Goal: Register for event/course

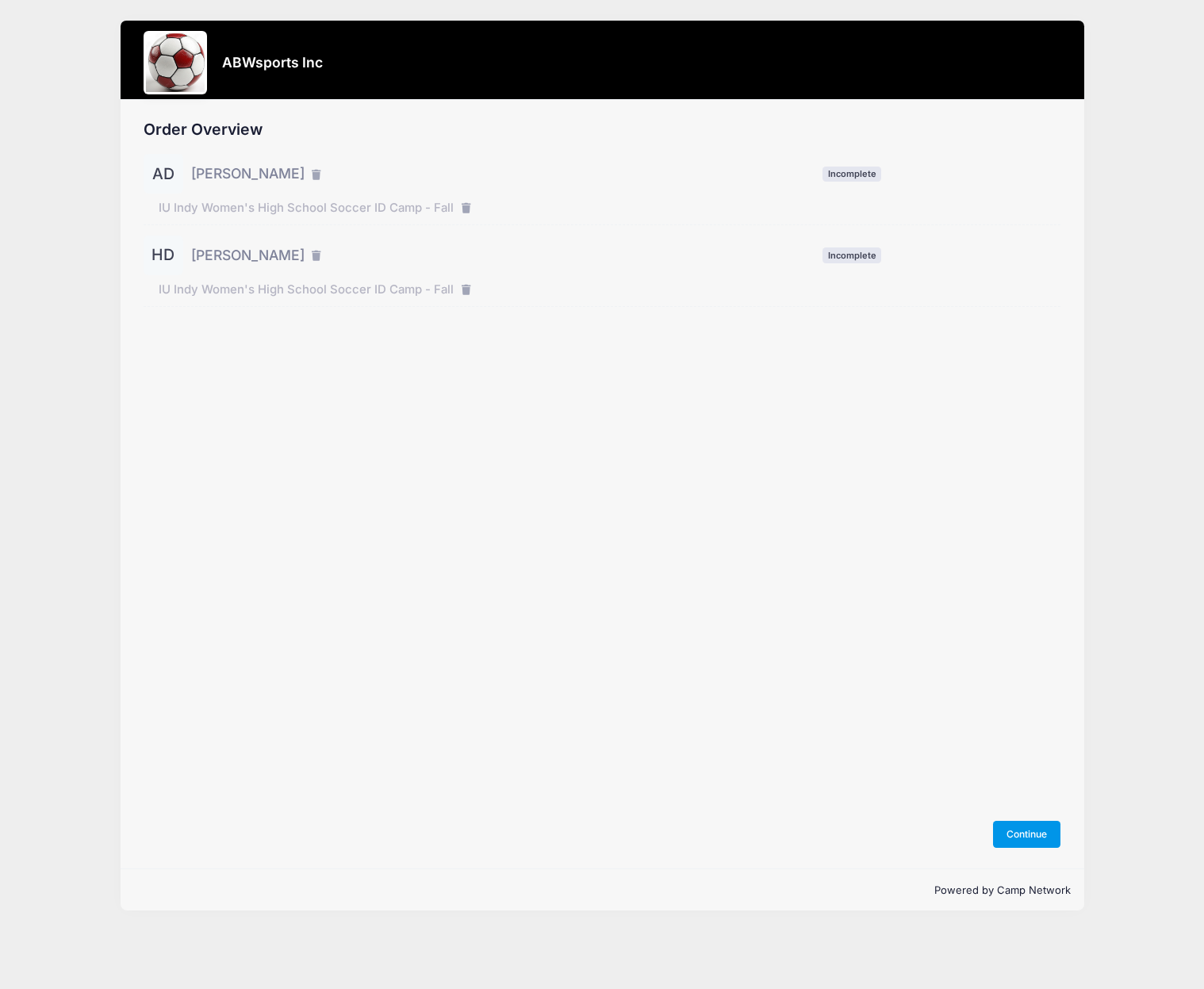
click at [1024, 832] on button "Continue" at bounding box center [1027, 834] width 68 height 27
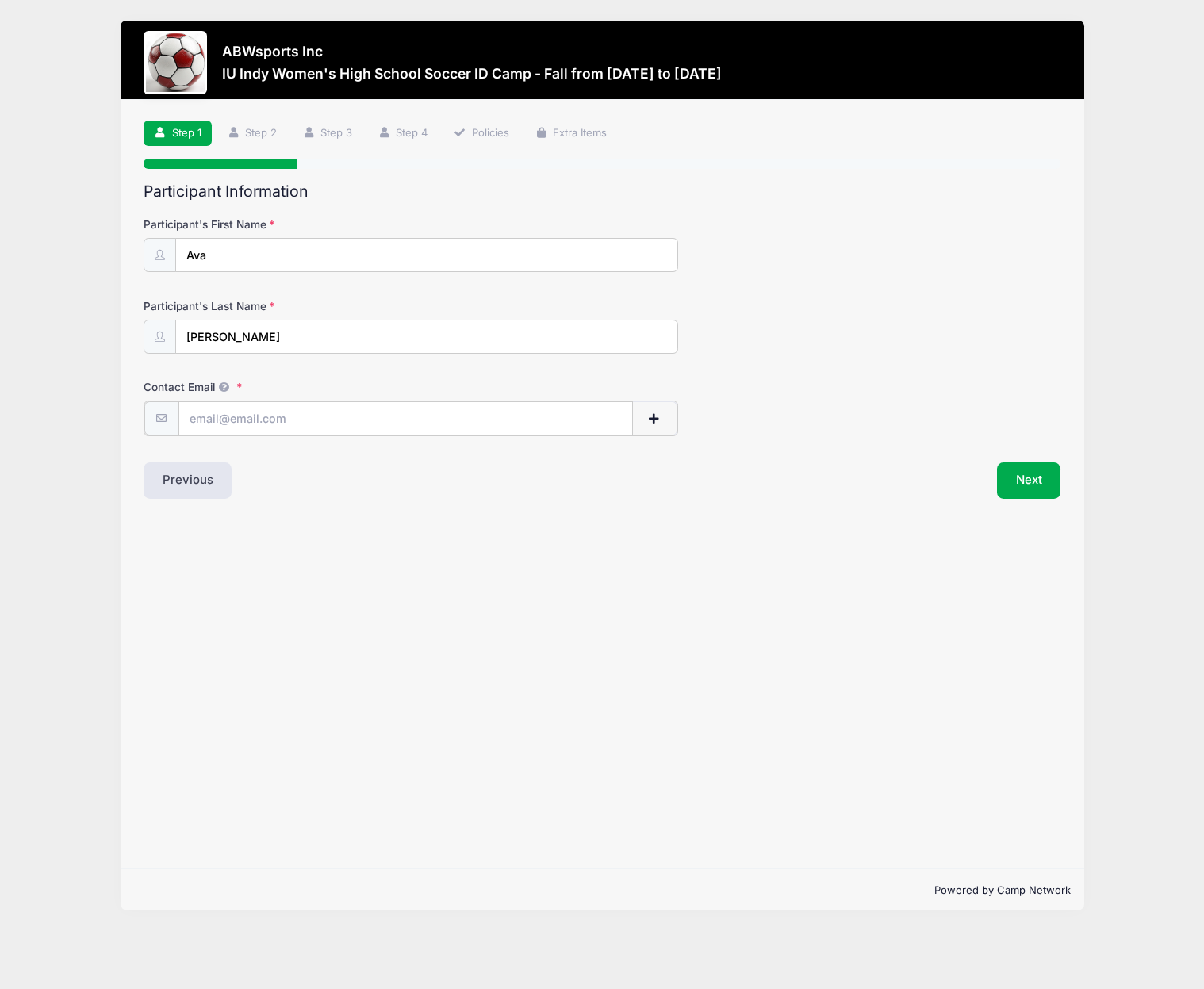
paste input "avadimperio@gmail.com"
type input "avadimperio@gmail.com"
click at [1023, 481] on button "Next" at bounding box center [1029, 479] width 65 height 37
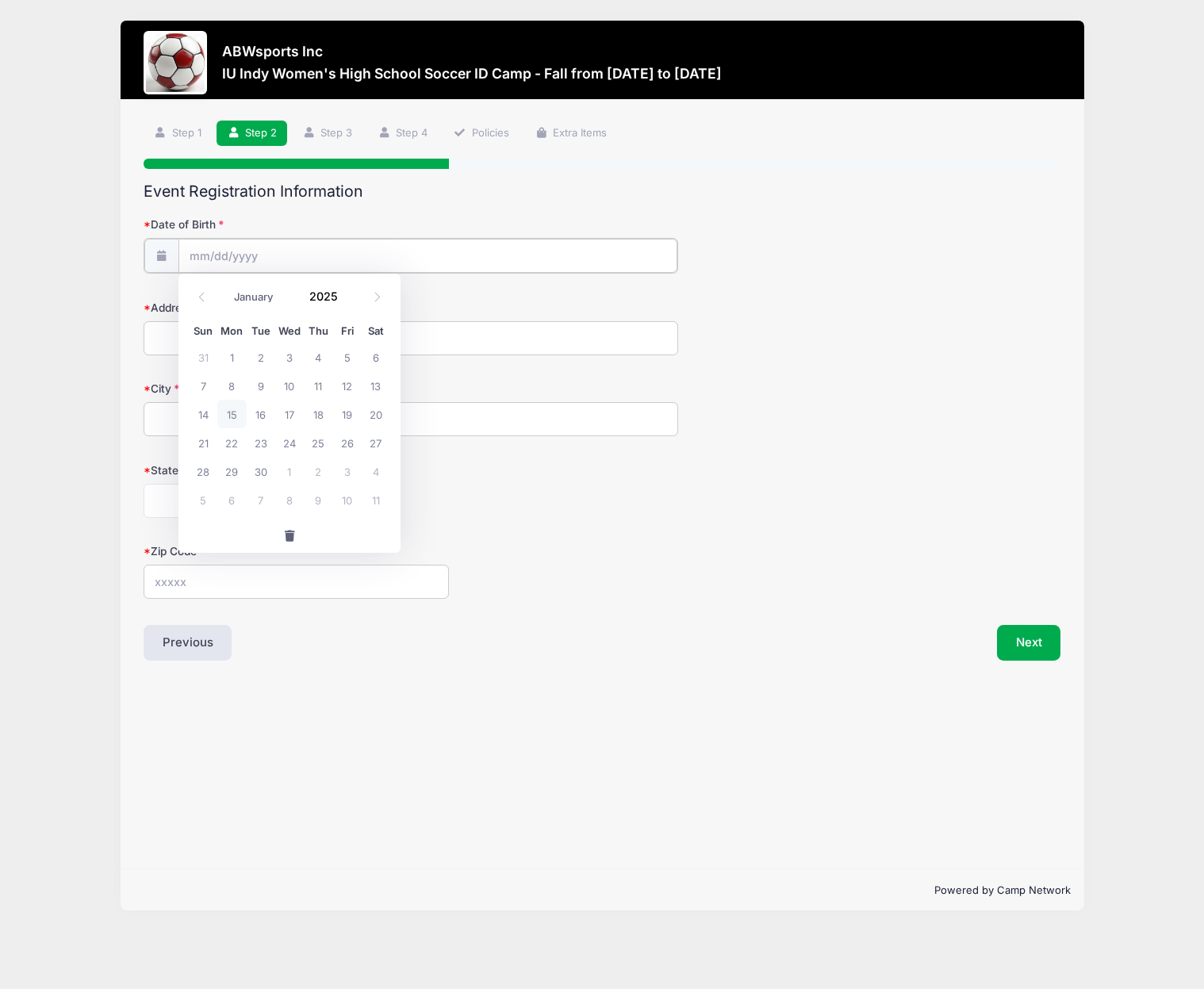
click at [269, 250] on input "Date of Birth" at bounding box center [427, 255] width 499 height 34
click at [346, 290] on span at bounding box center [347, 289] width 11 height 12
click at [323, 296] on input "2026" at bounding box center [327, 295] width 52 height 24
click at [344, 299] on span at bounding box center [347, 301] width 11 height 12
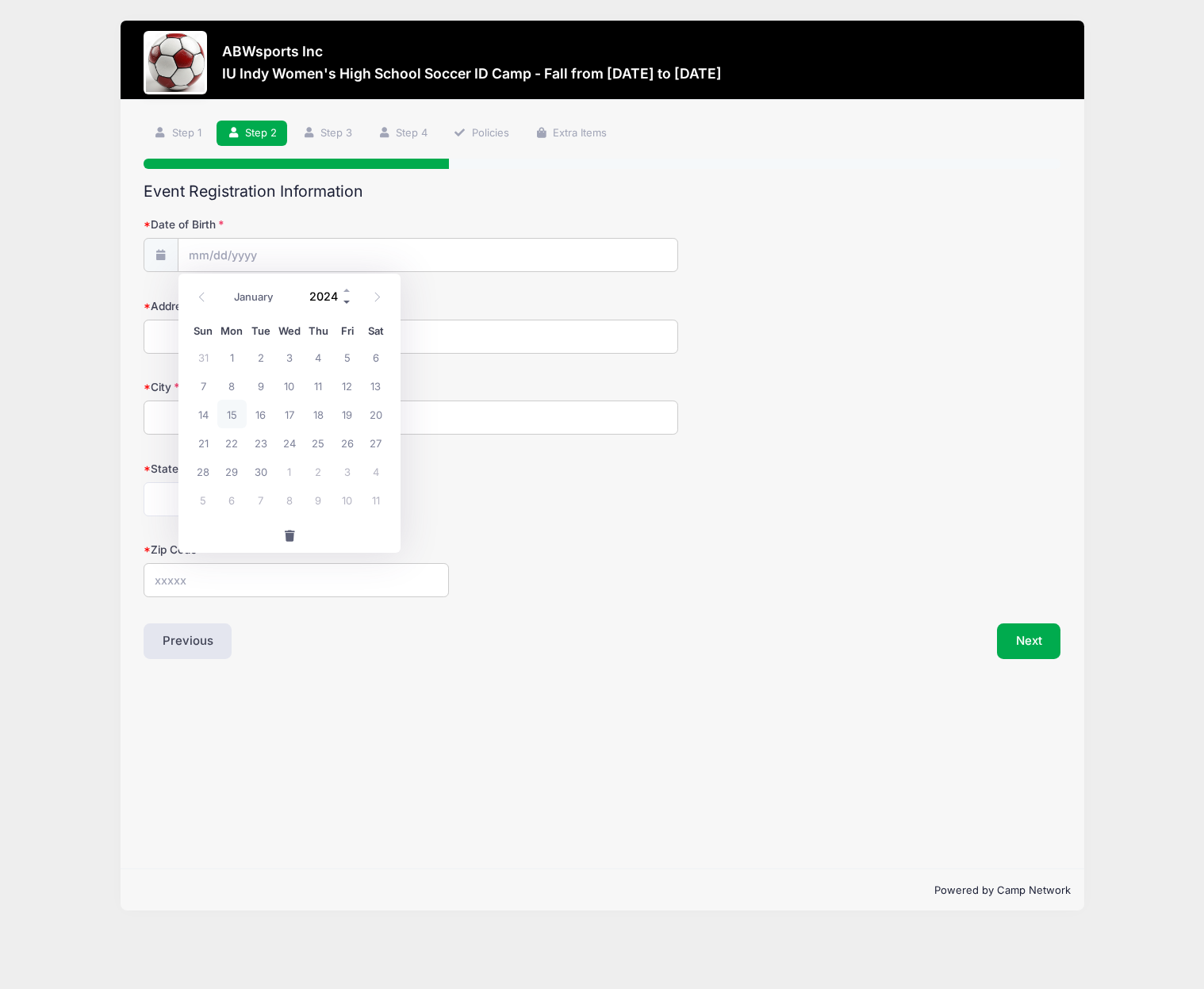
click at [344, 299] on span at bounding box center [347, 301] width 11 height 12
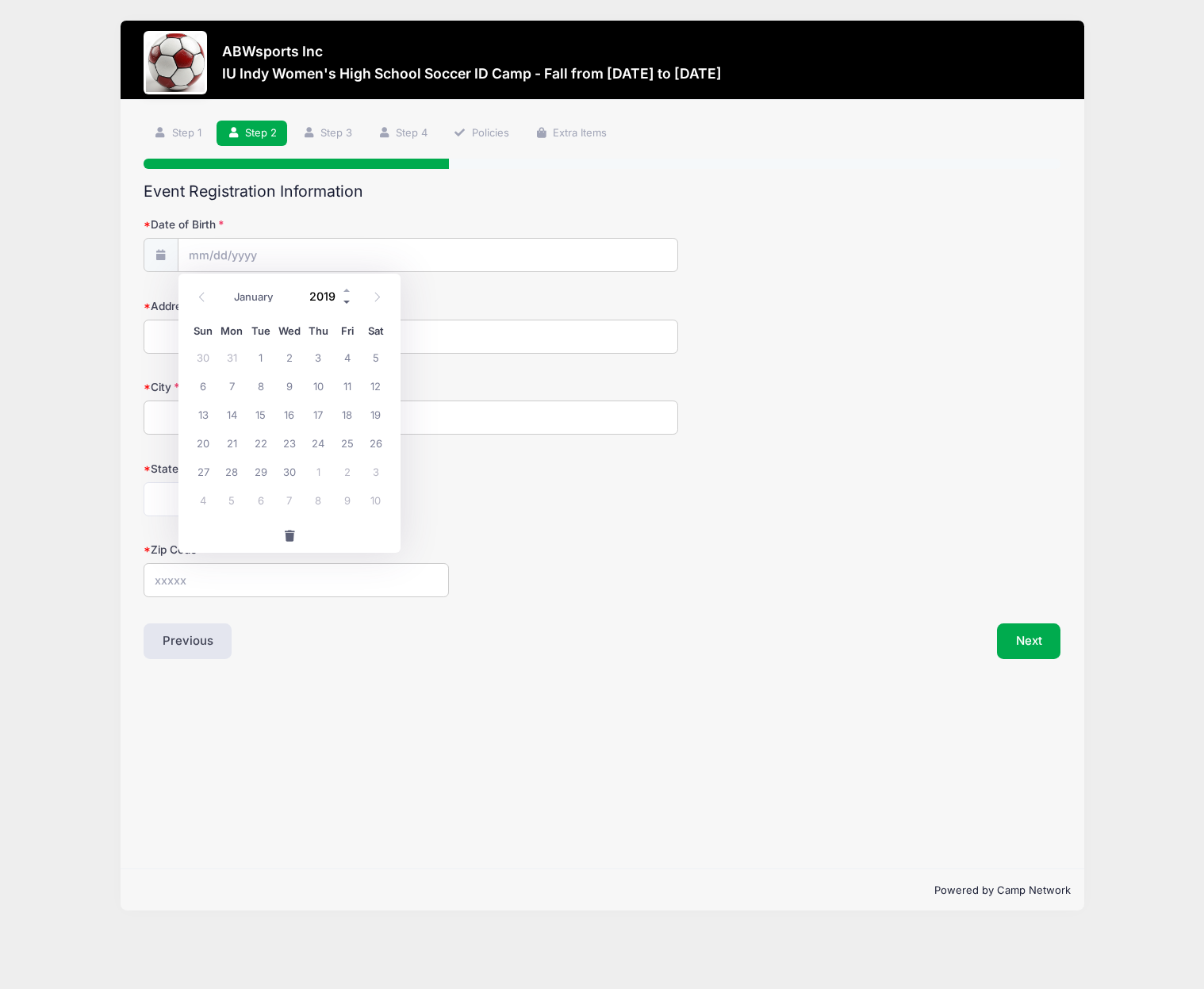
click at [344, 299] on span at bounding box center [347, 301] width 11 height 12
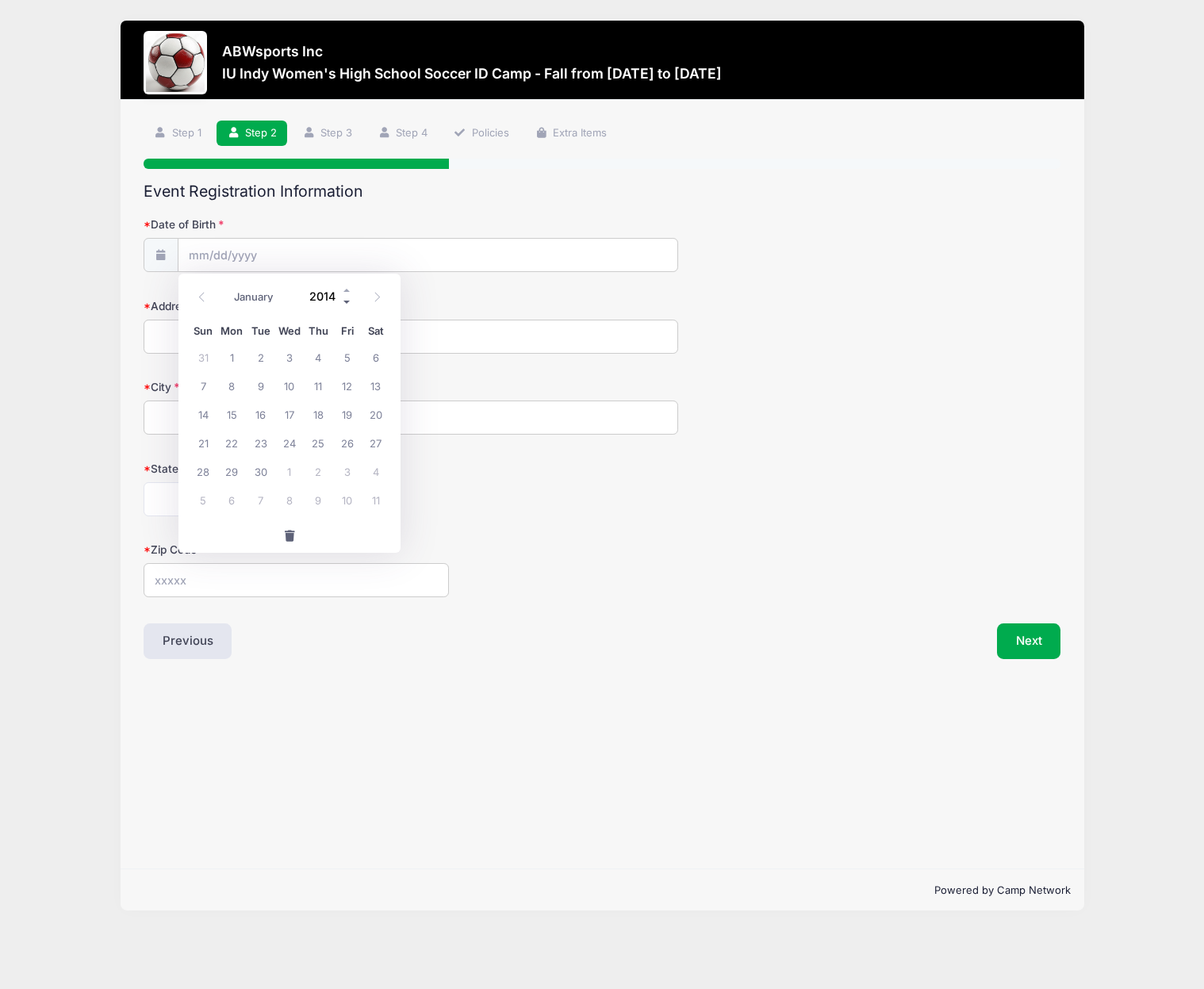
click at [344, 299] on span at bounding box center [347, 301] width 11 height 12
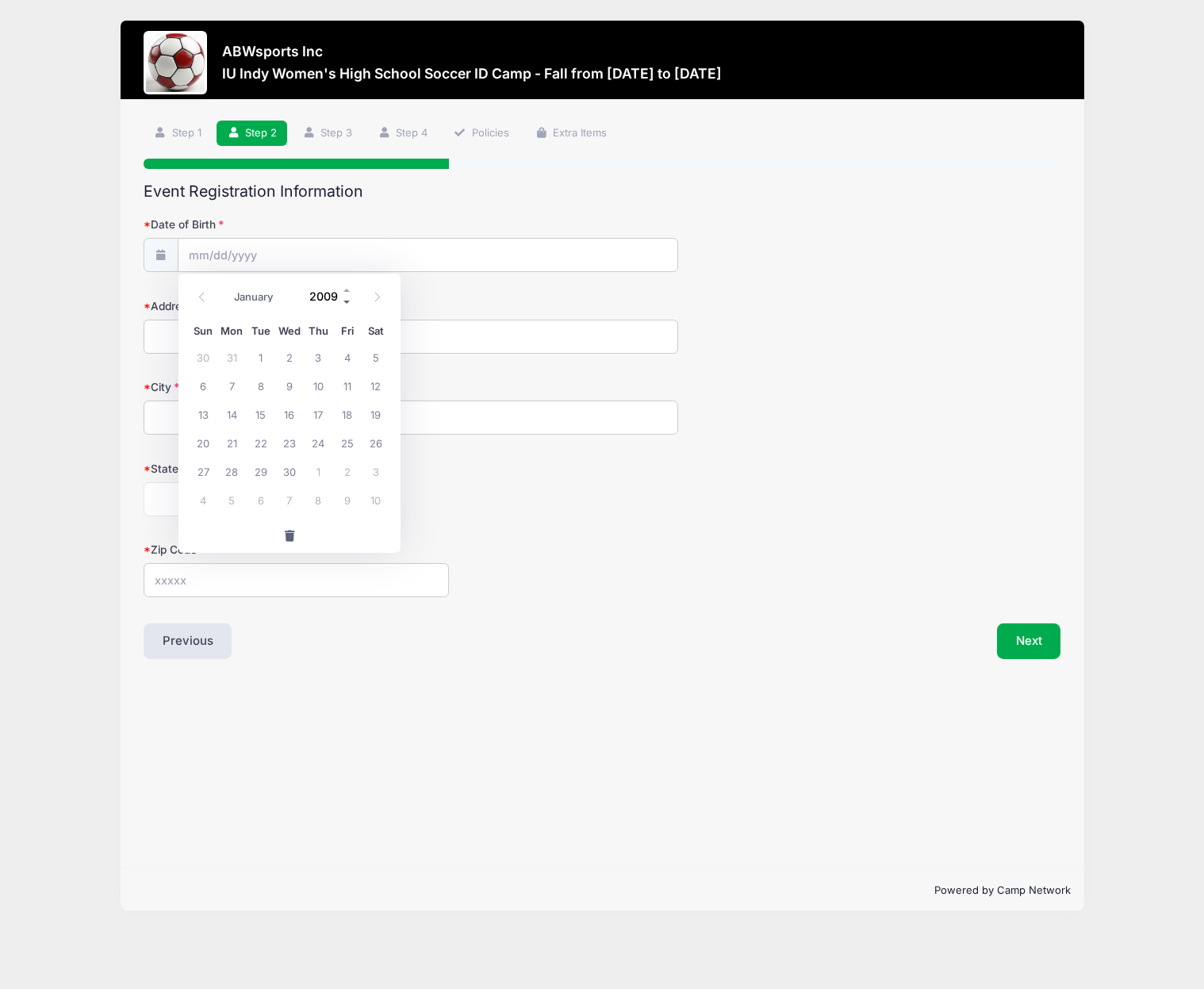
click at [344, 299] on span at bounding box center [347, 301] width 11 height 12
type input "2008"
click at [249, 295] on select "January February March April May June July August September October November De…" at bounding box center [261, 296] width 70 height 20
select select "2"
click at [260, 415] on span "11" at bounding box center [260, 414] width 29 height 29
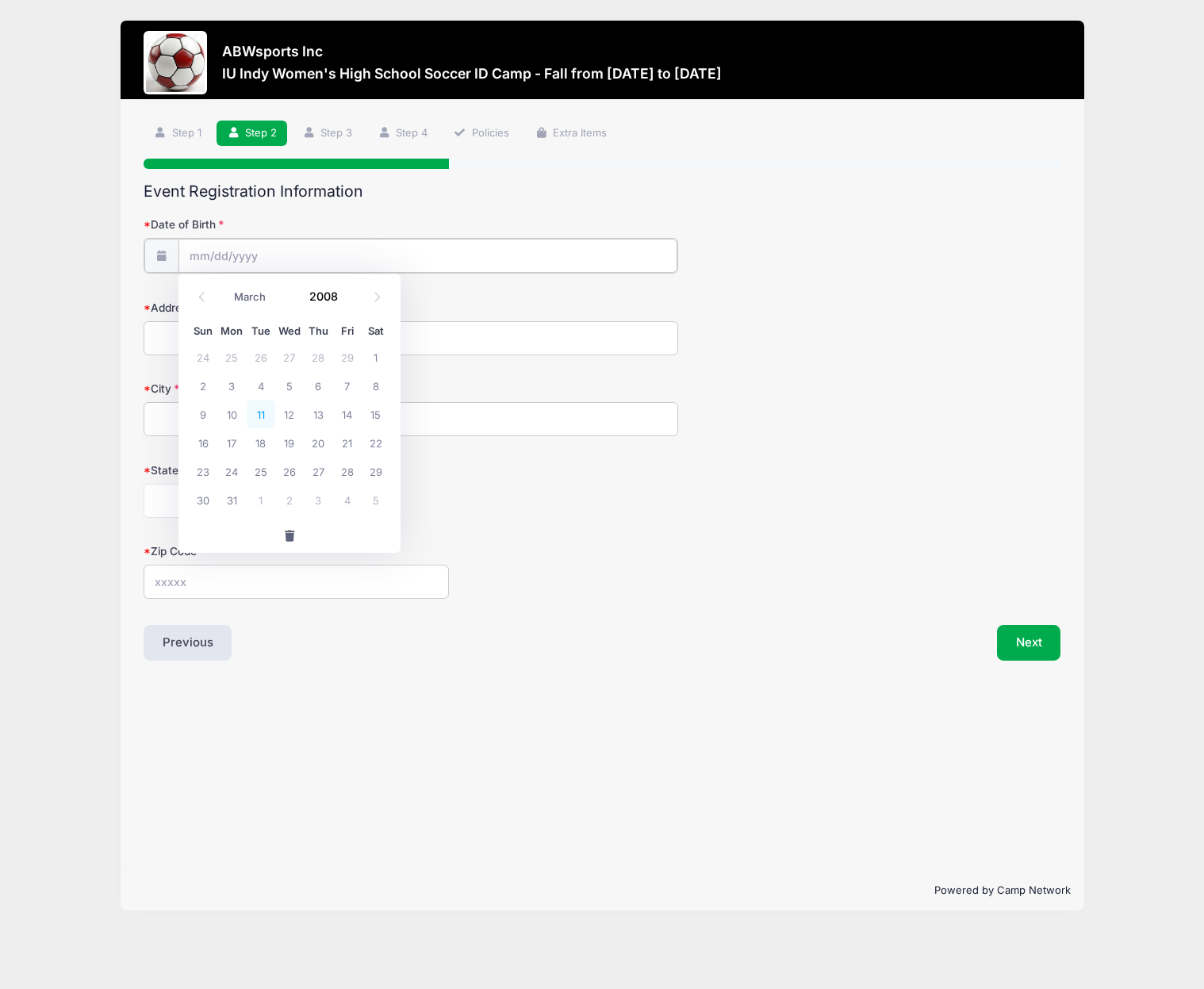
type input "03/11/2008"
click at [656, 338] on input "Address" at bounding box center [411, 336] width 536 height 34
type input "9 Saint Ebbas Drive"
type input "Penfield"
select select "NY"
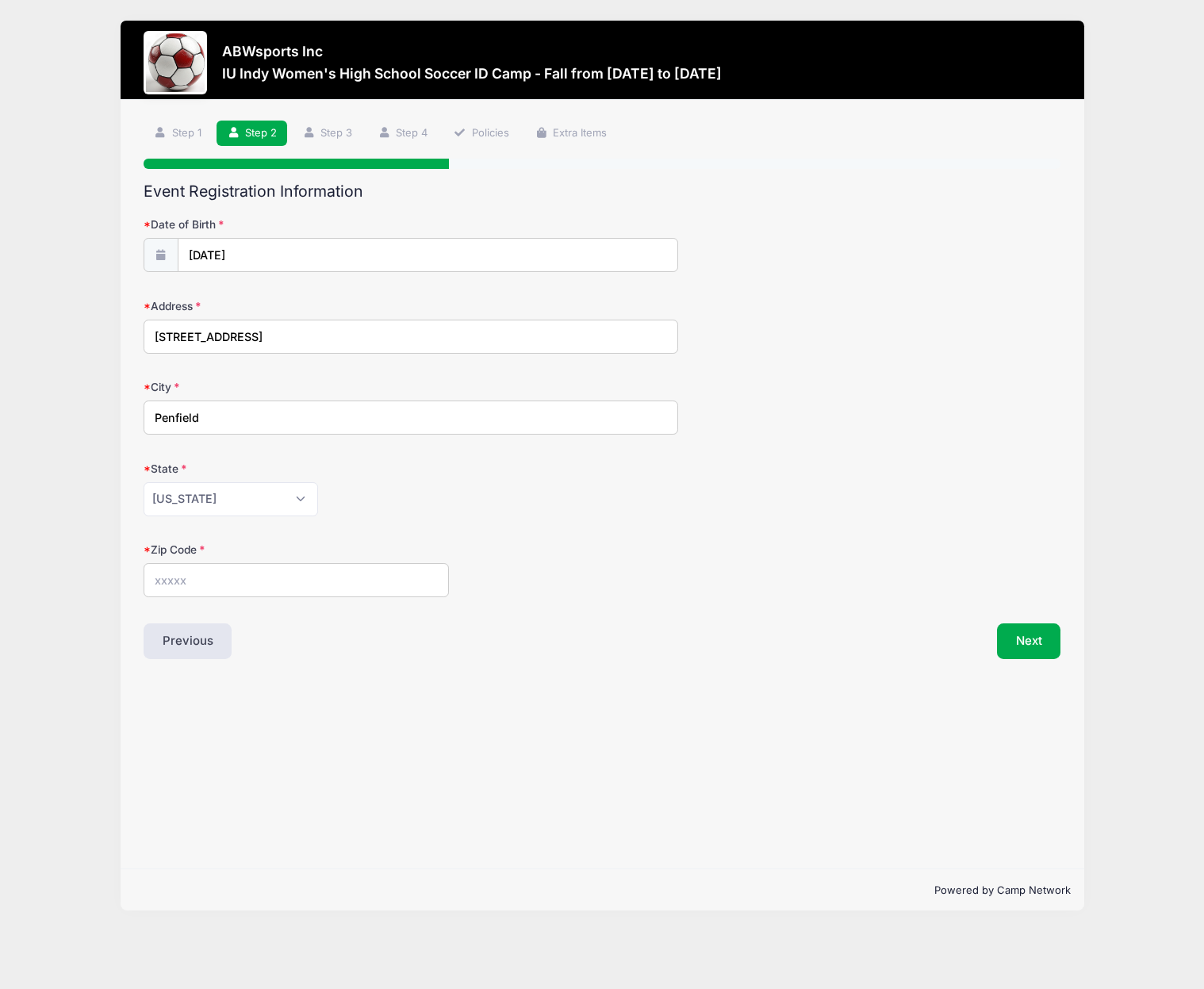
type input "14526"
click at [1028, 636] on button "Next" at bounding box center [1029, 642] width 65 height 37
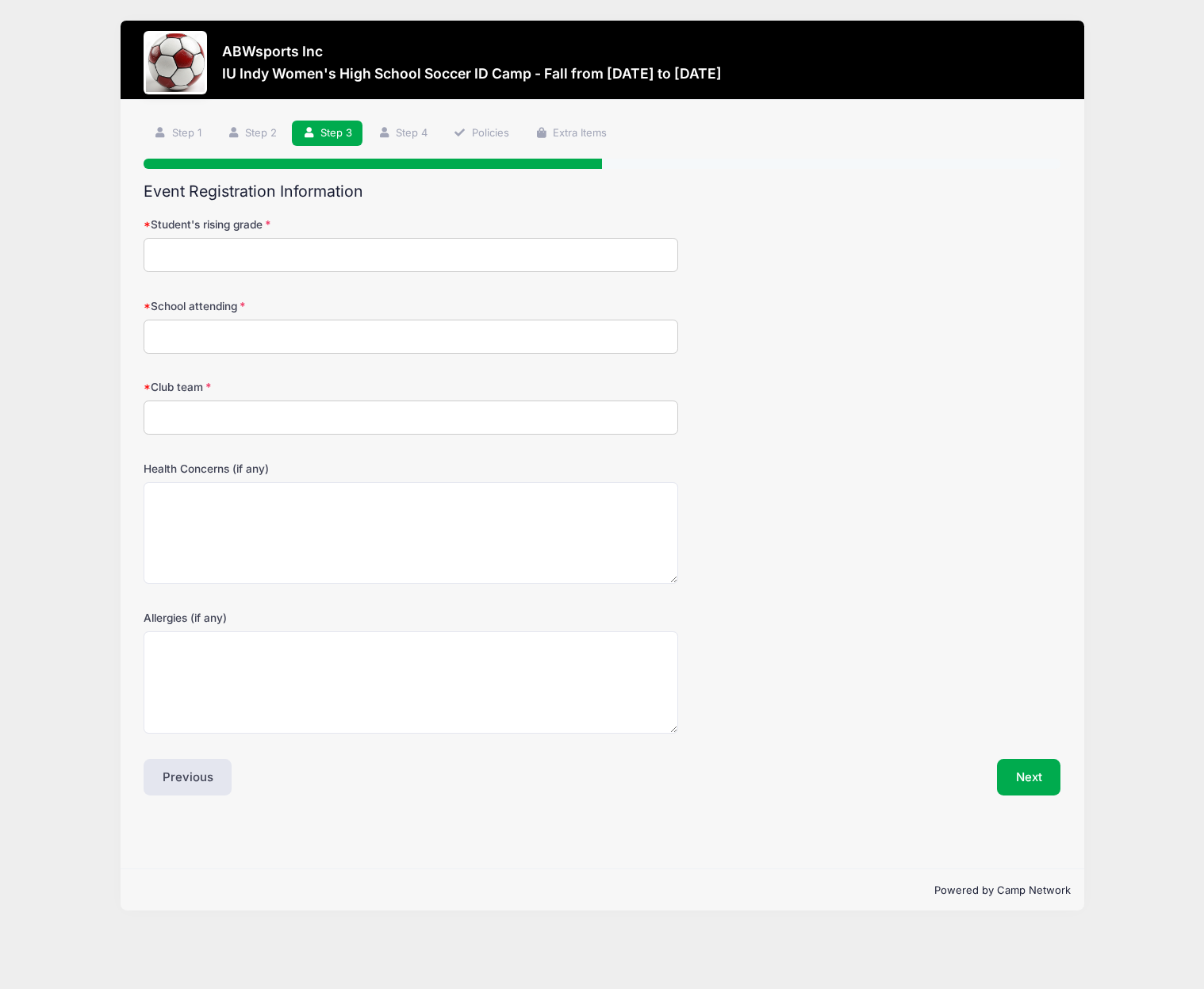
click at [193, 258] on input "Student's rising grade" at bounding box center [411, 255] width 536 height 34
type input "12"
click at [194, 339] on input "School attending" at bounding box center [411, 336] width 536 height 34
type input "Penfield High School"
type input "RNY FC Girls Academy"
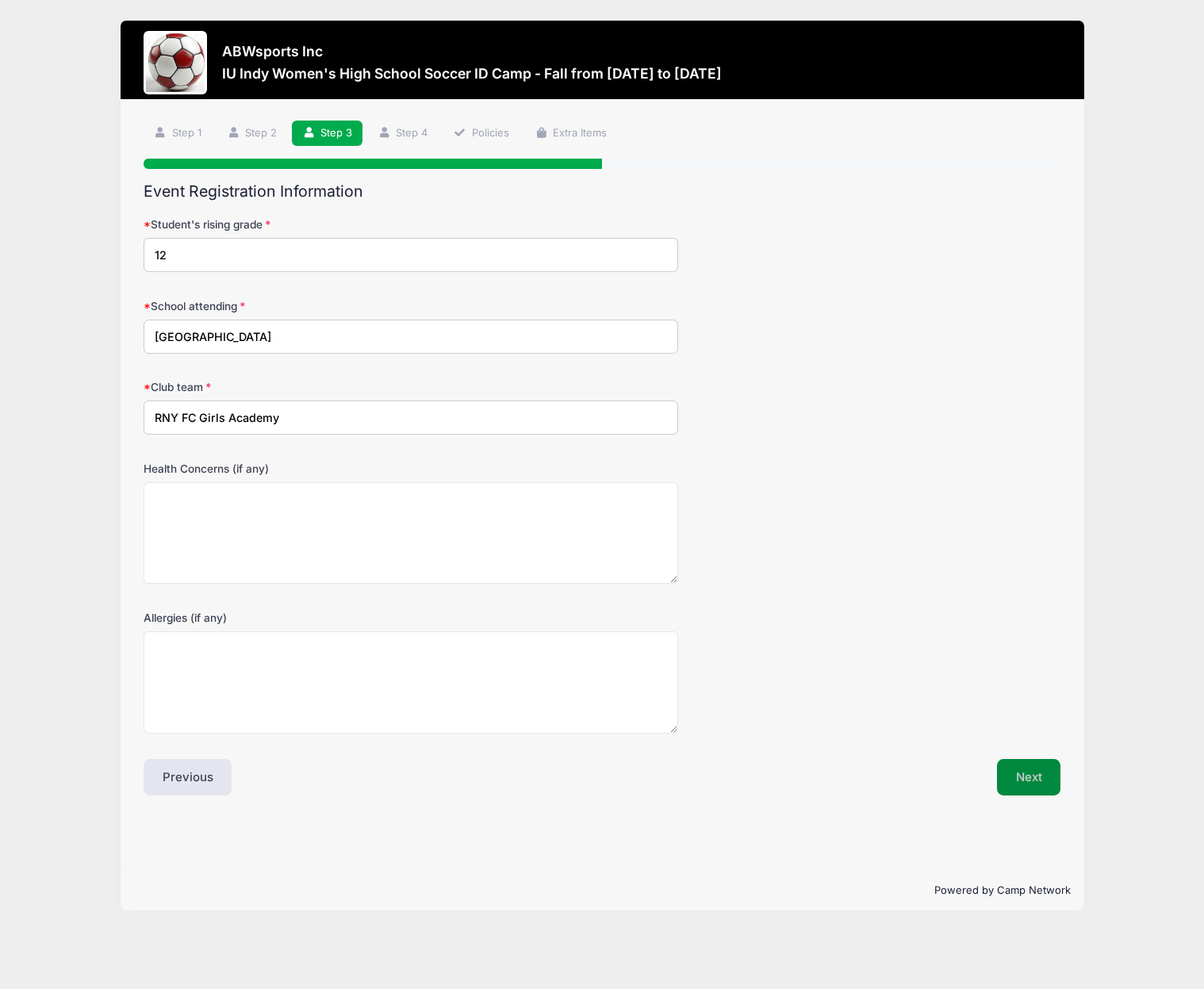
click at [1021, 772] on button "Next" at bounding box center [1029, 778] width 65 height 37
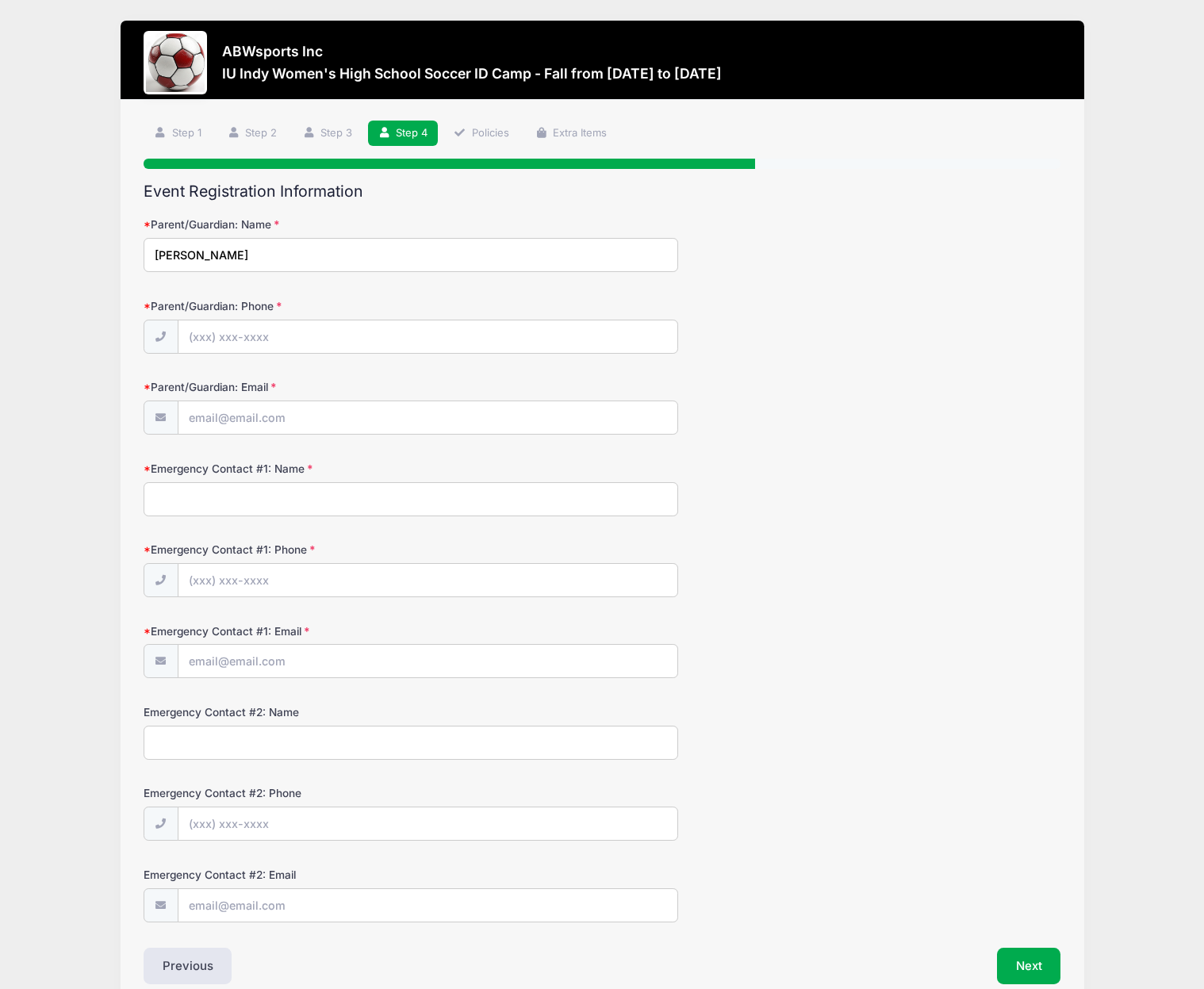
type input "Joseph Dimperio"
type input "(585) 500-8561"
type input "jdimperio@rochester.rr.com"
type input "Susan Dimperio"
type input "(585) 747-8642"
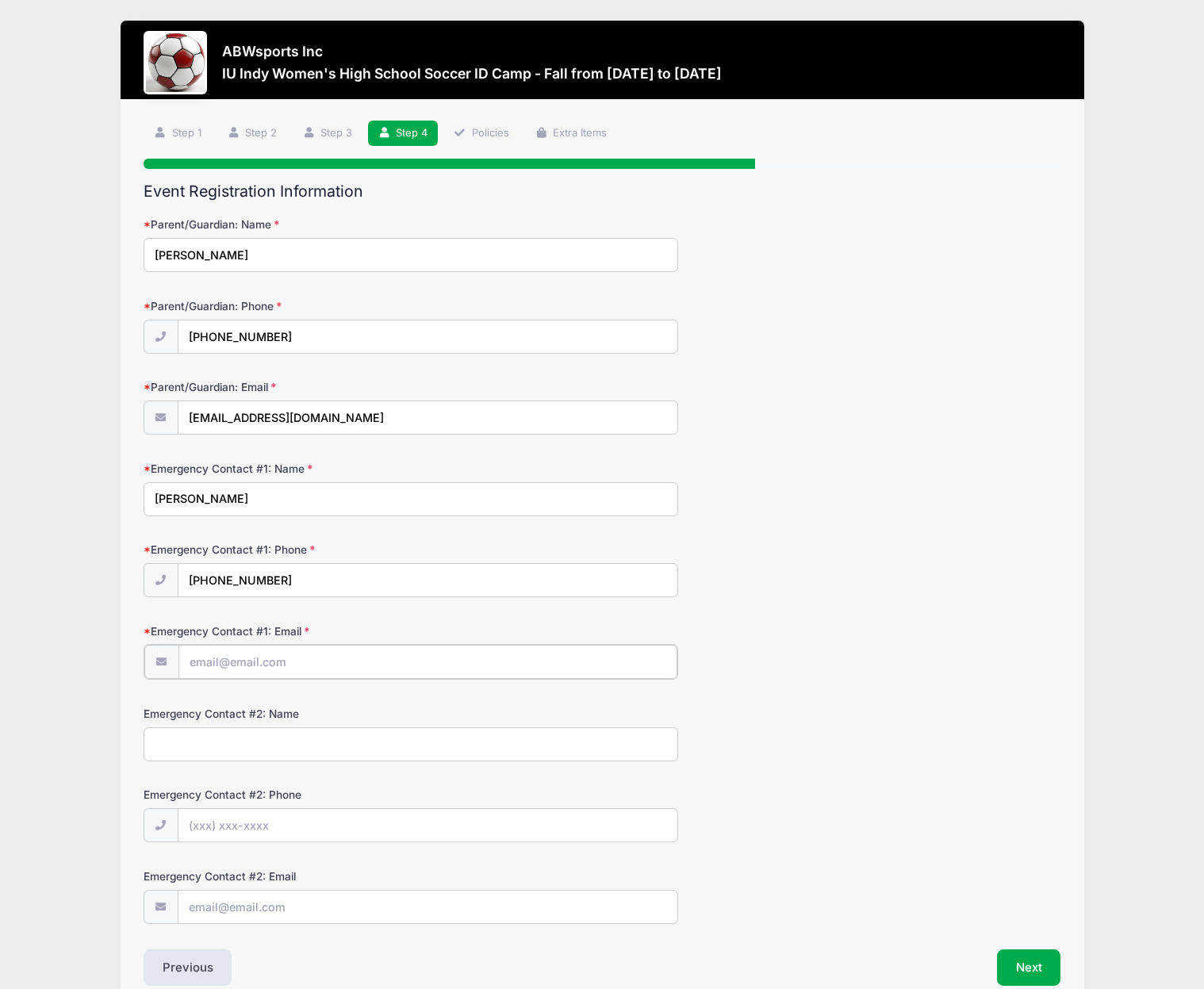
type input "susandambrosia@yahoo.com"
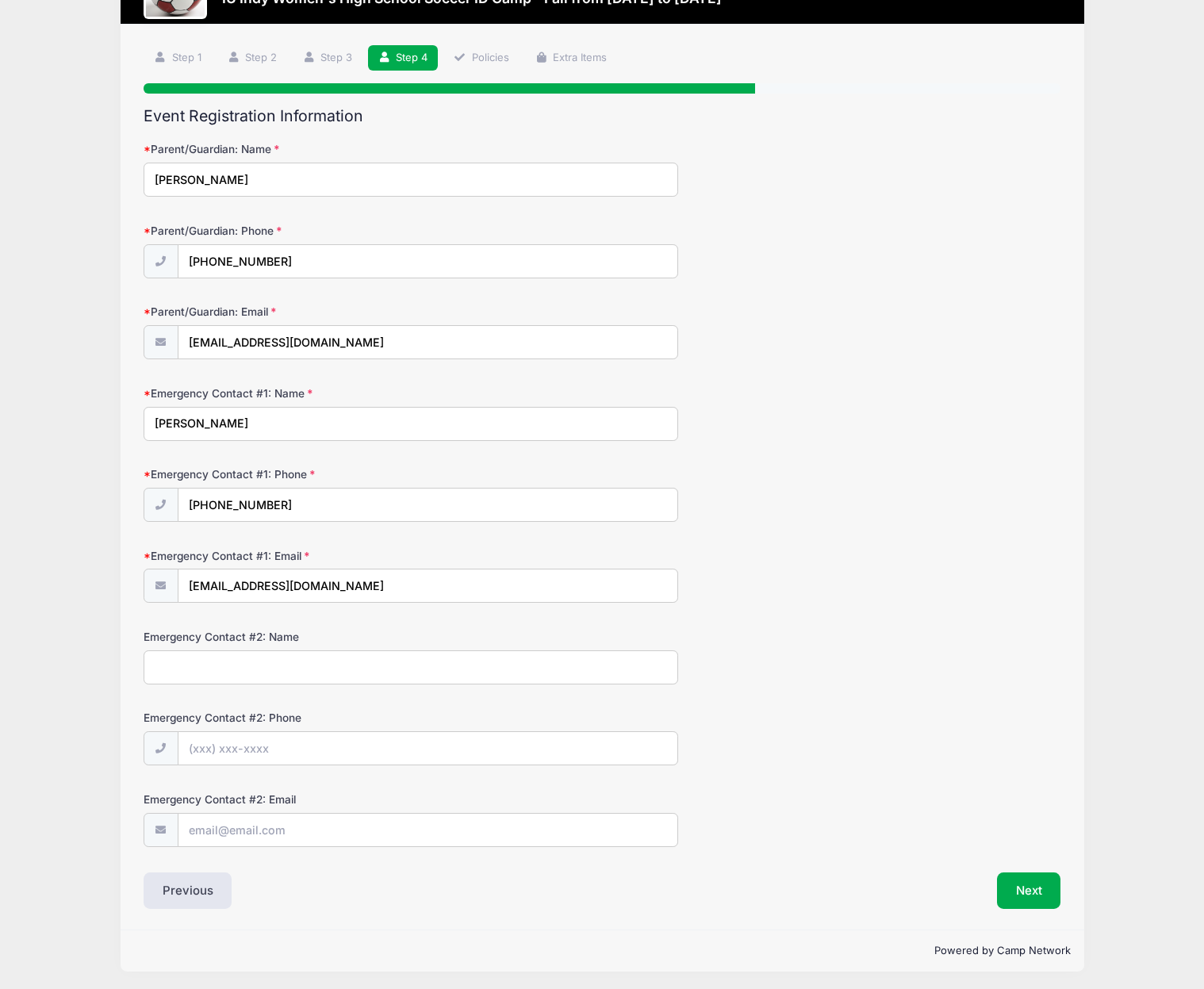
scroll to position [75, 0]
click at [1031, 892] on button "Next" at bounding box center [1029, 892] width 65 height 37
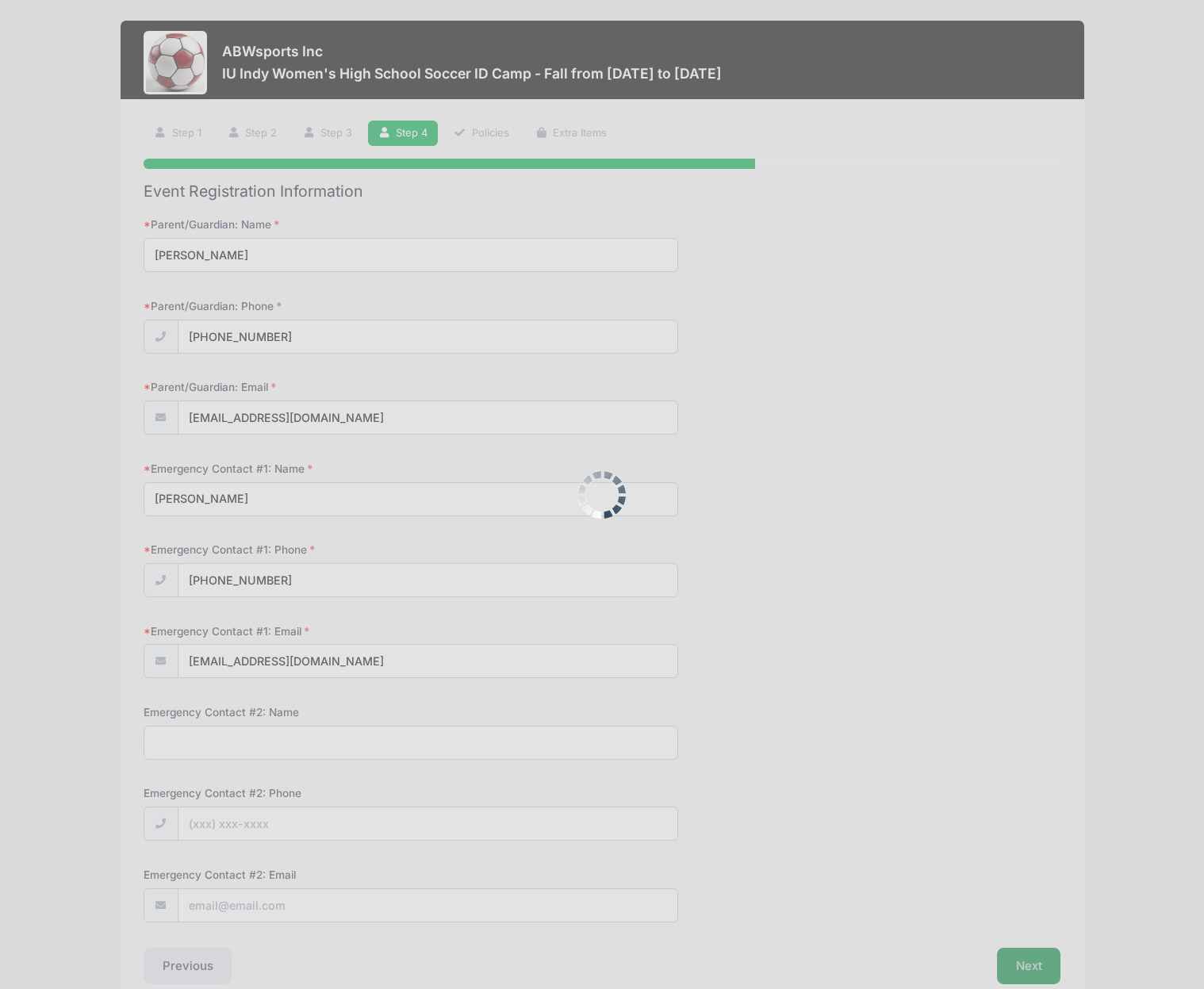
scroll to position [0, 0]
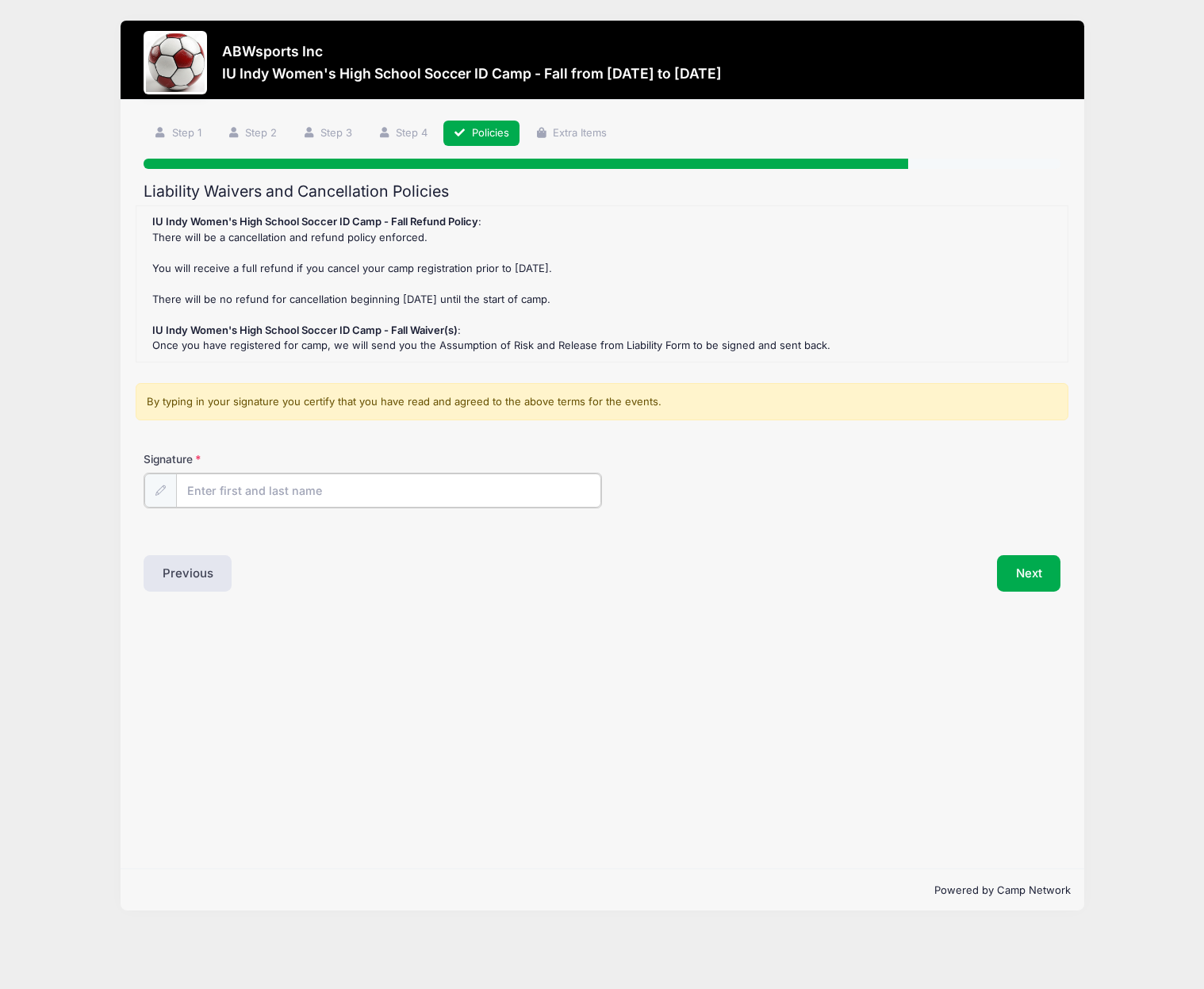
click at [233, 488] on input "Signature" at bounding box center [389, 490] width 425 height 34
type input "Joseph Dimperio"
click at [1019, 569] on button "Next" at bounding box center [1029, 572] width 65 height 37
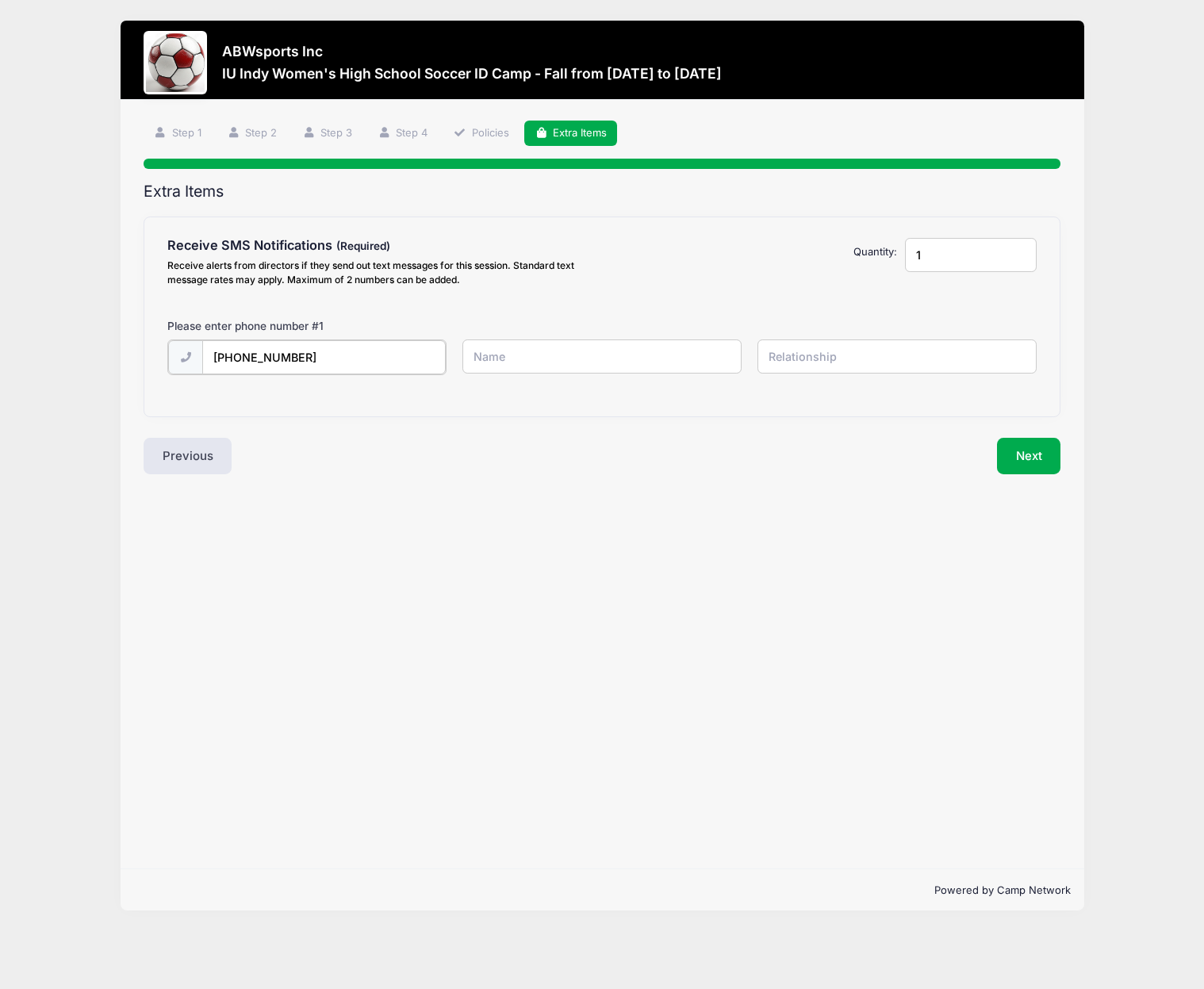
type input "(585) 500-8561"
type input "Joseph Dimperio"
type input "Dad"
click at [1022, 452] on button "Next" at bounding box center [1029, 454] width 65 height 37
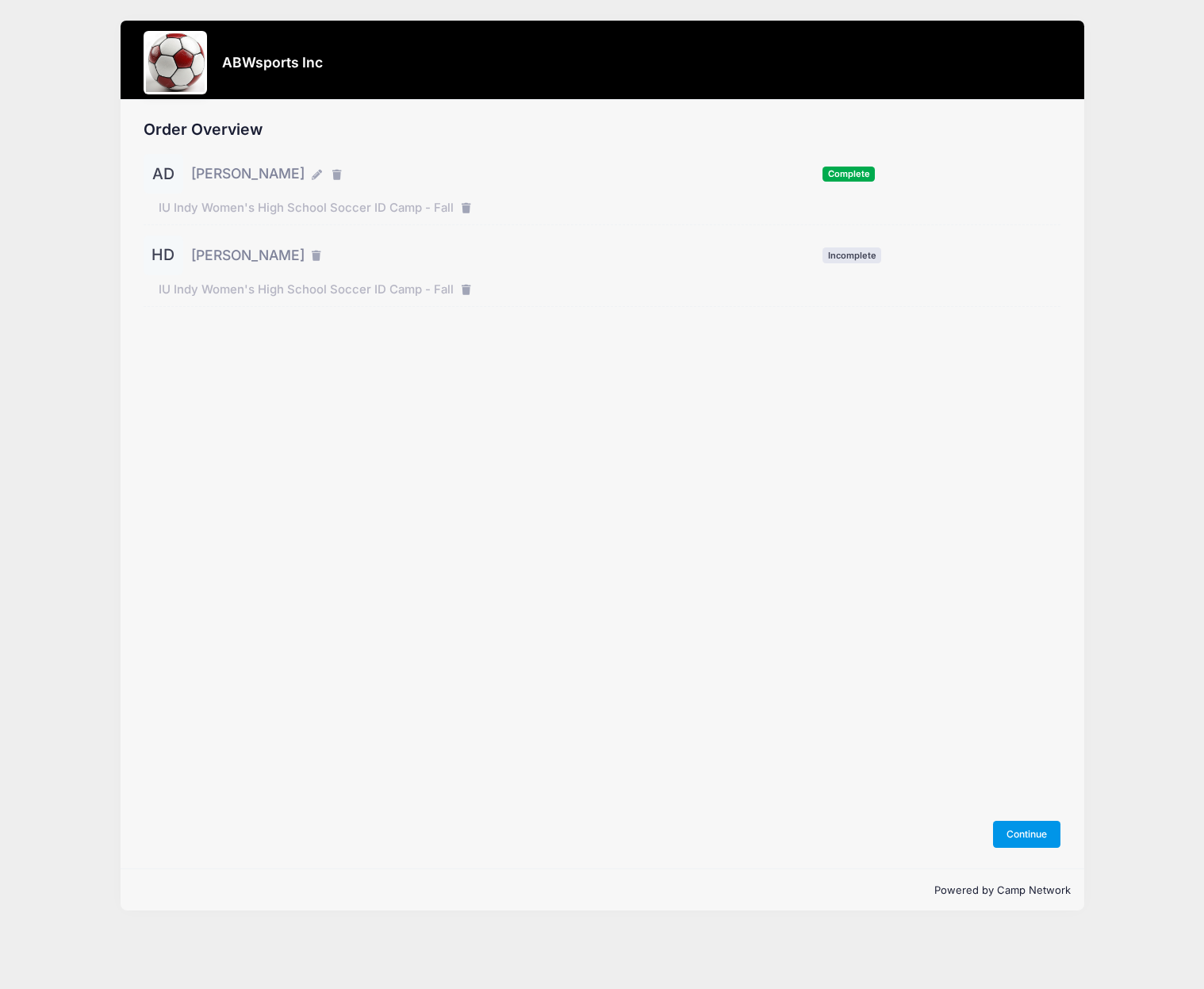
click at [1032, 828] on button "Continue" at bounding box center [1027, 834] width 68 height 27
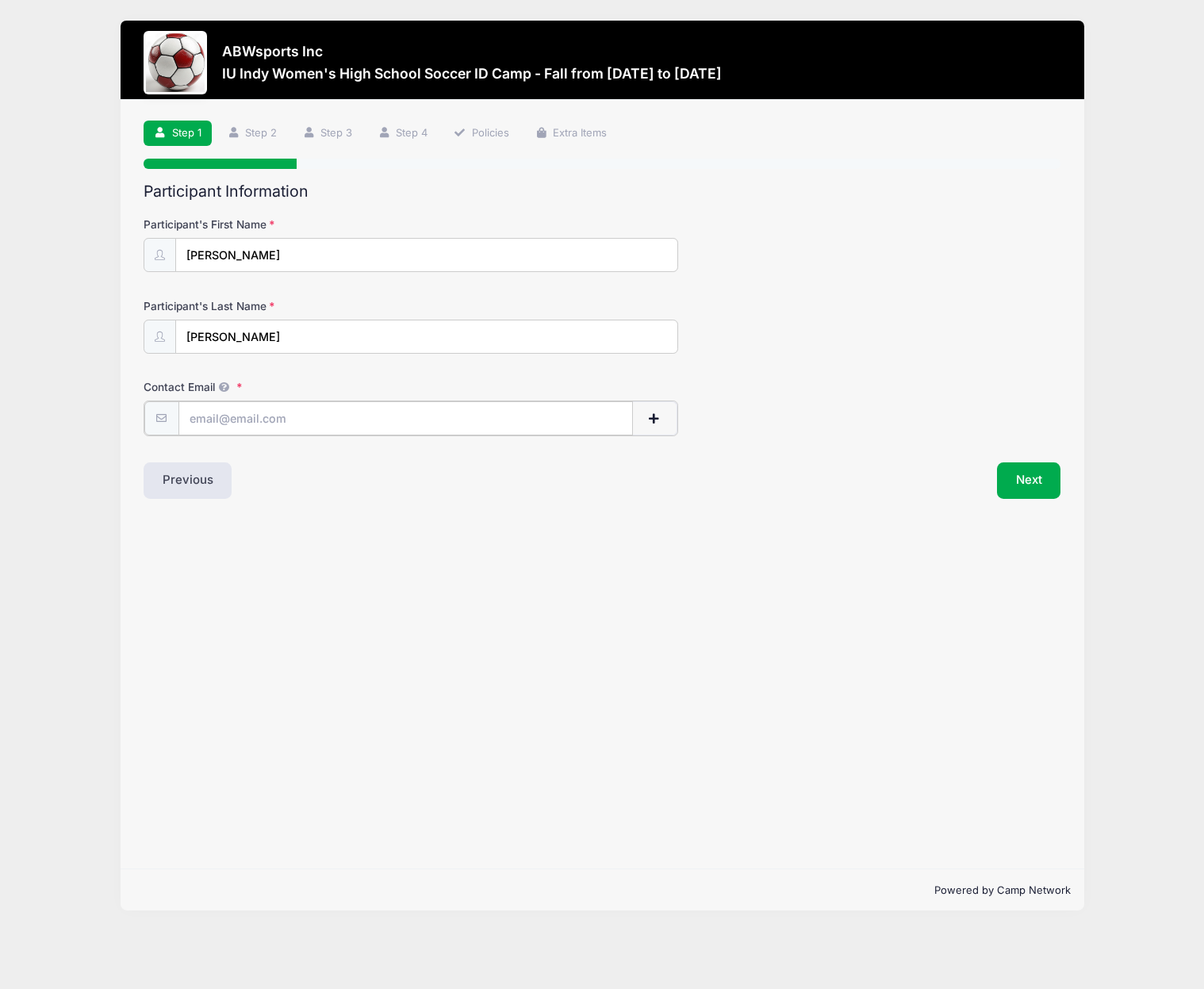
paste input "[EMAIL_ADDRESS][DOMAIN_NAME]"
type input "[EMAIL_ADDRESS][DOMAIN_NAME]"
click at [1024, 480] on button "Next" at bounding box center [1029, 479] width 65 height 37
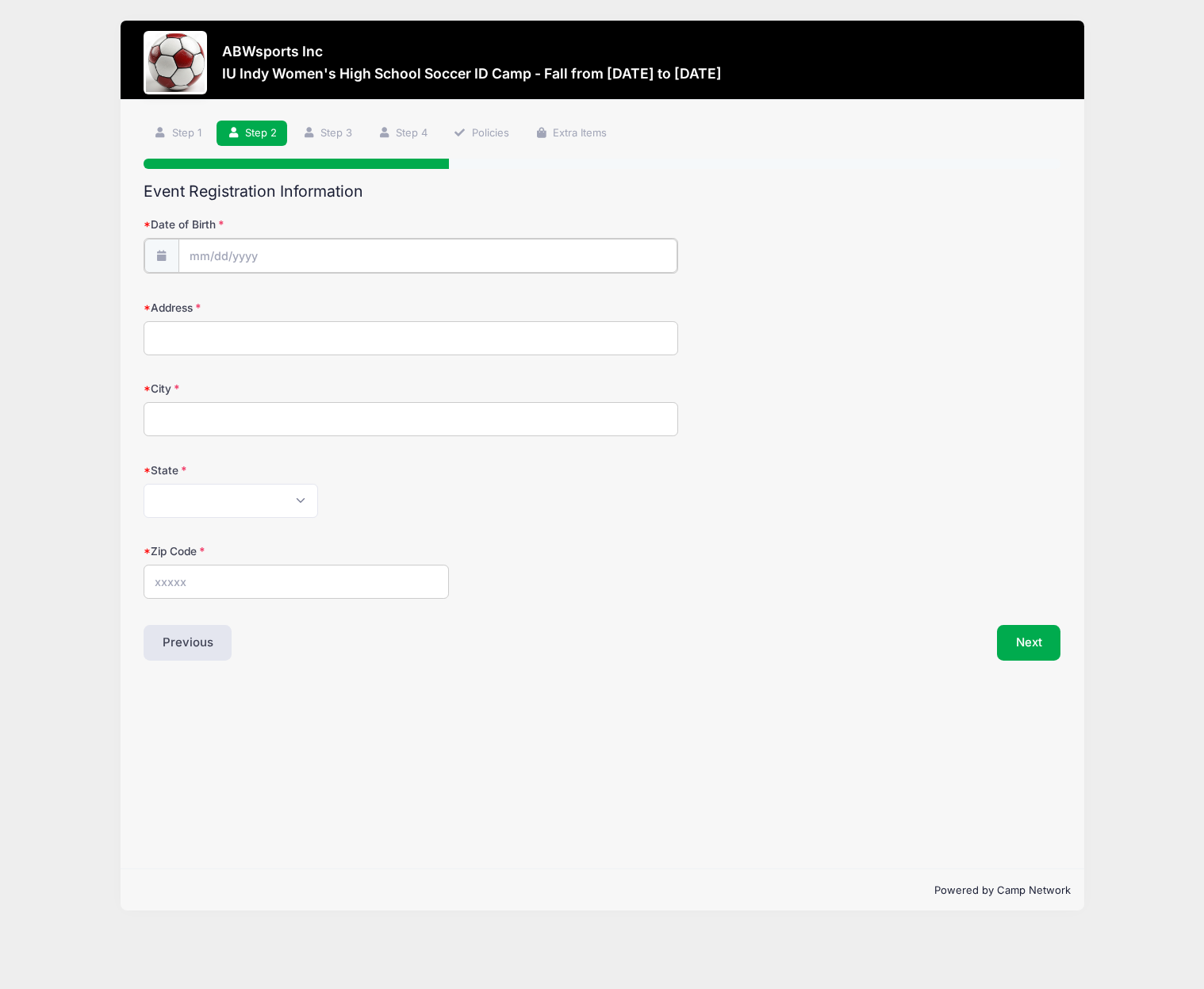
click at [245, 254] on input "Date of Birth" at bounding box center [427, 255] width 499 height 34
click at [350, 300] on span at bounding box center [347, 301] width 11 height 12
click at [348, 300] on span at bounding box center [347, 301] width 11 height 12
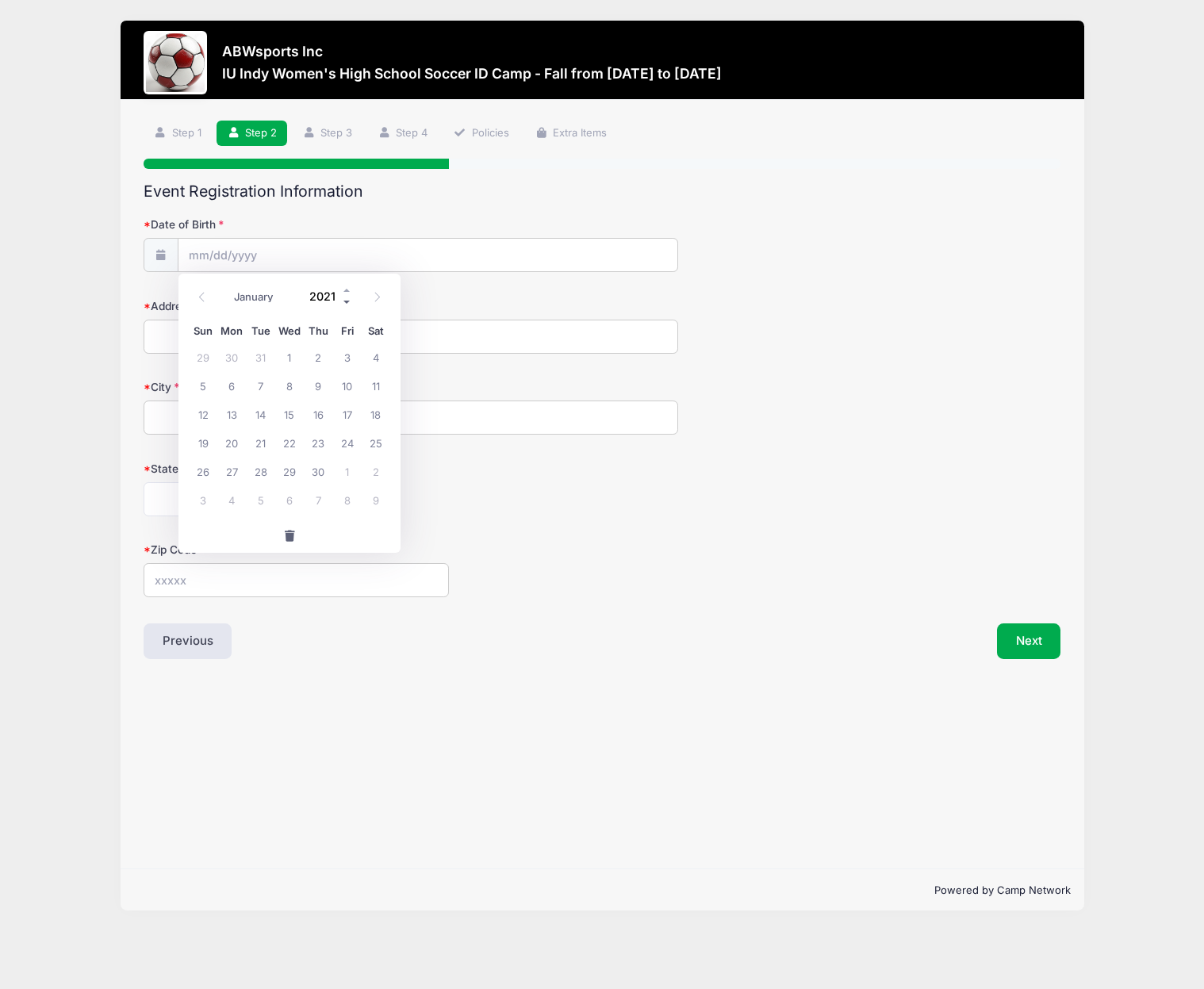
click at [348, 300] on span at bounding box center [347, 301] width 11 height 12
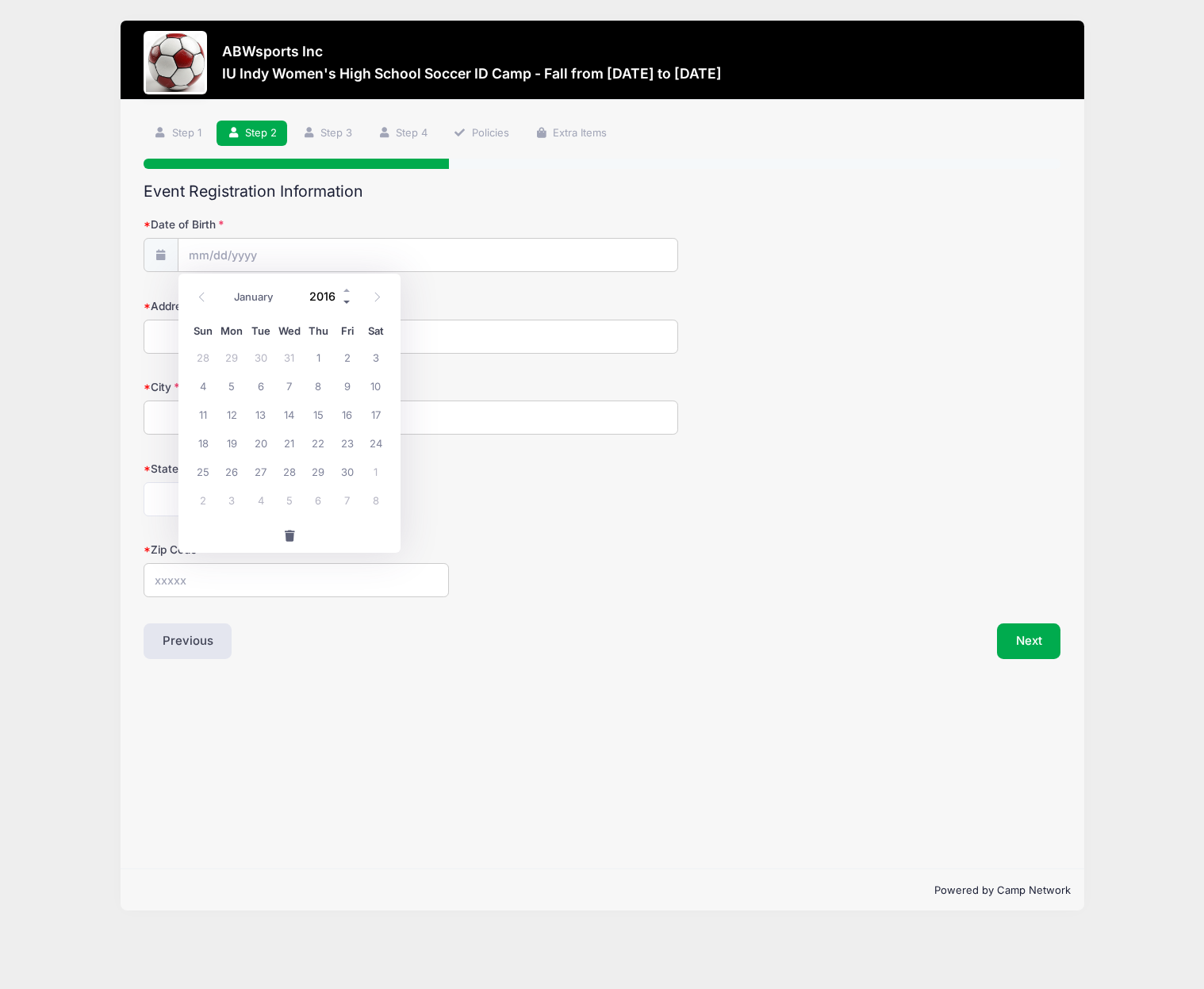
click at [348, 300] on span at bounding box center [347, 301] width 11 height 12
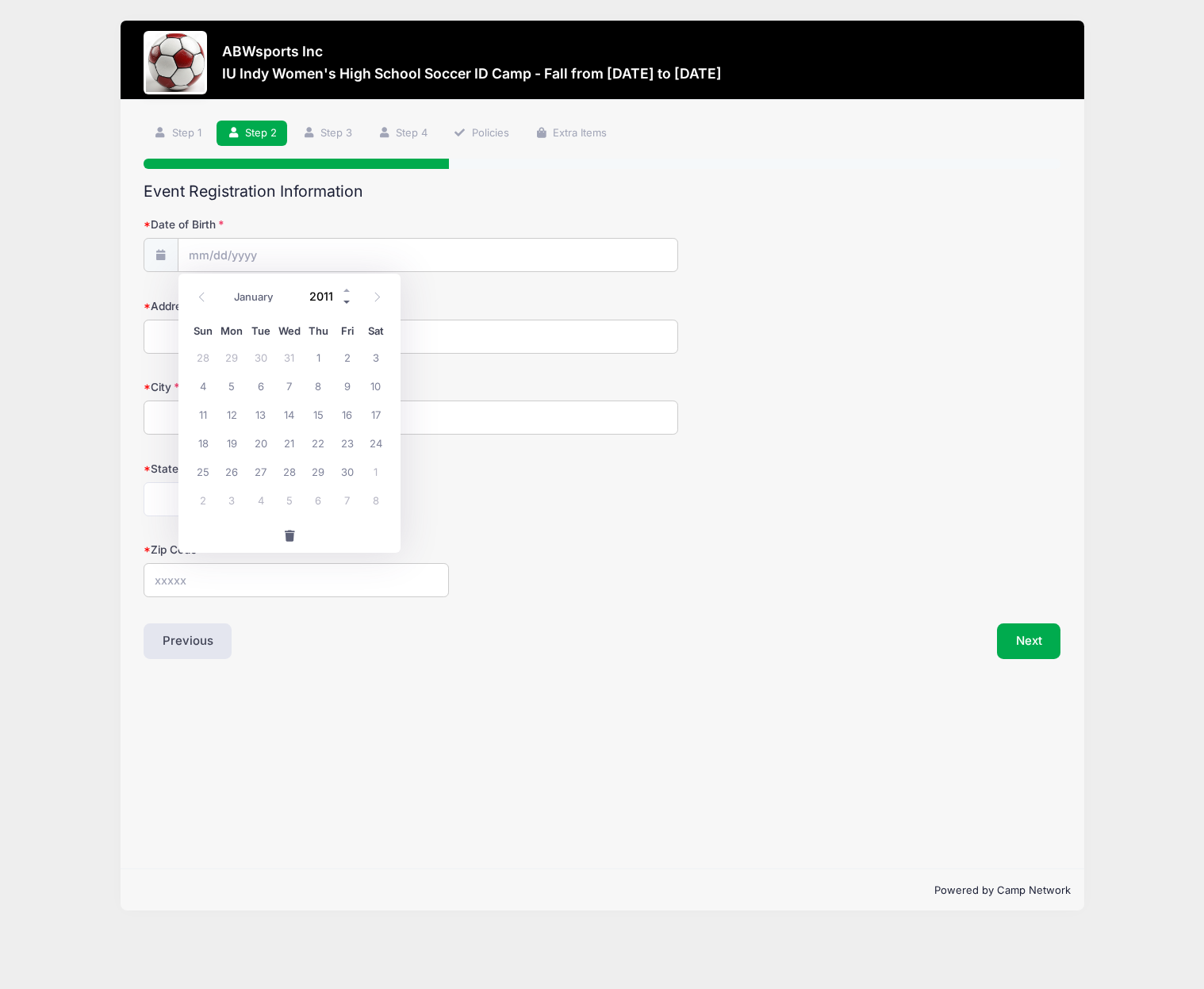
click at [348, 300] on span at bounding box center [347, 301] width 11 height 12
type input "2010"
select select "1"
click at [348, 354] on span "5" at bounding box center [346, 356] width 29 height 29
type input "02/05/2010"
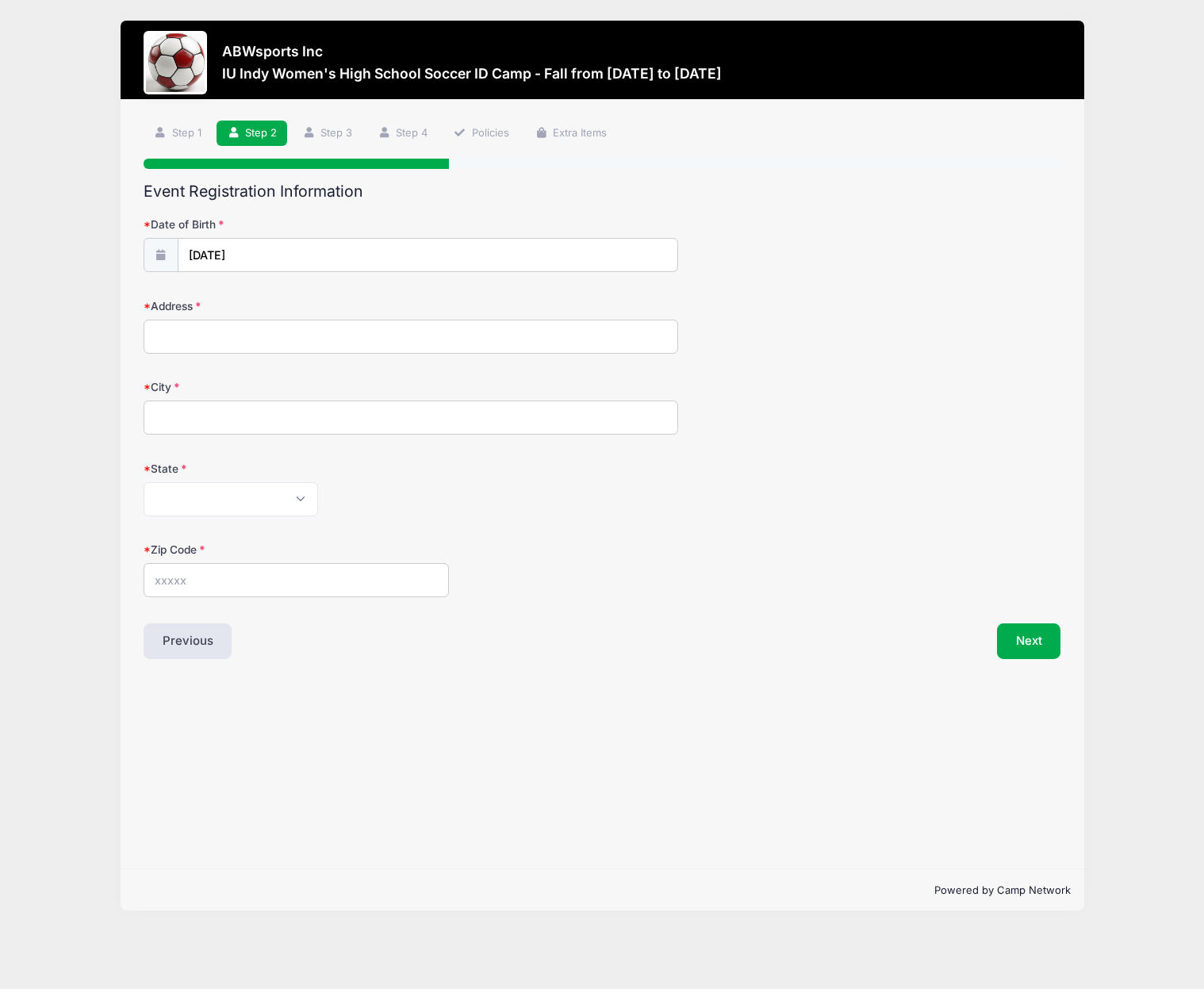
click at [652, 334] on input "Address" at bounding box center [411, 336] width 536 height 34
type input "9 Saint Ebbas Drive"
type input "Penfield"
select select "NY"
type input "14526"
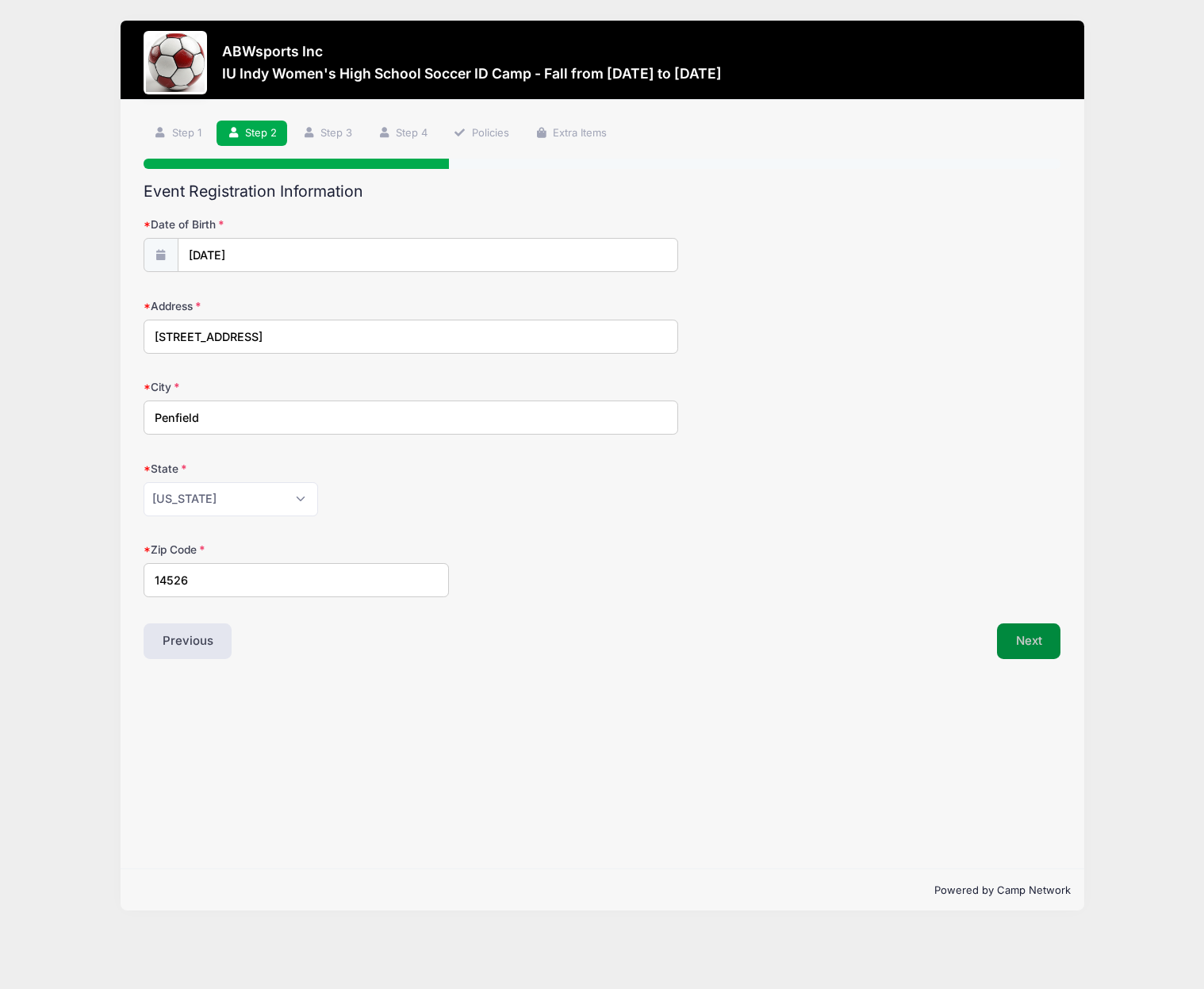
click at [1032, 635] on button "Next" at bounding box center [1029, 642] width 65 height 37
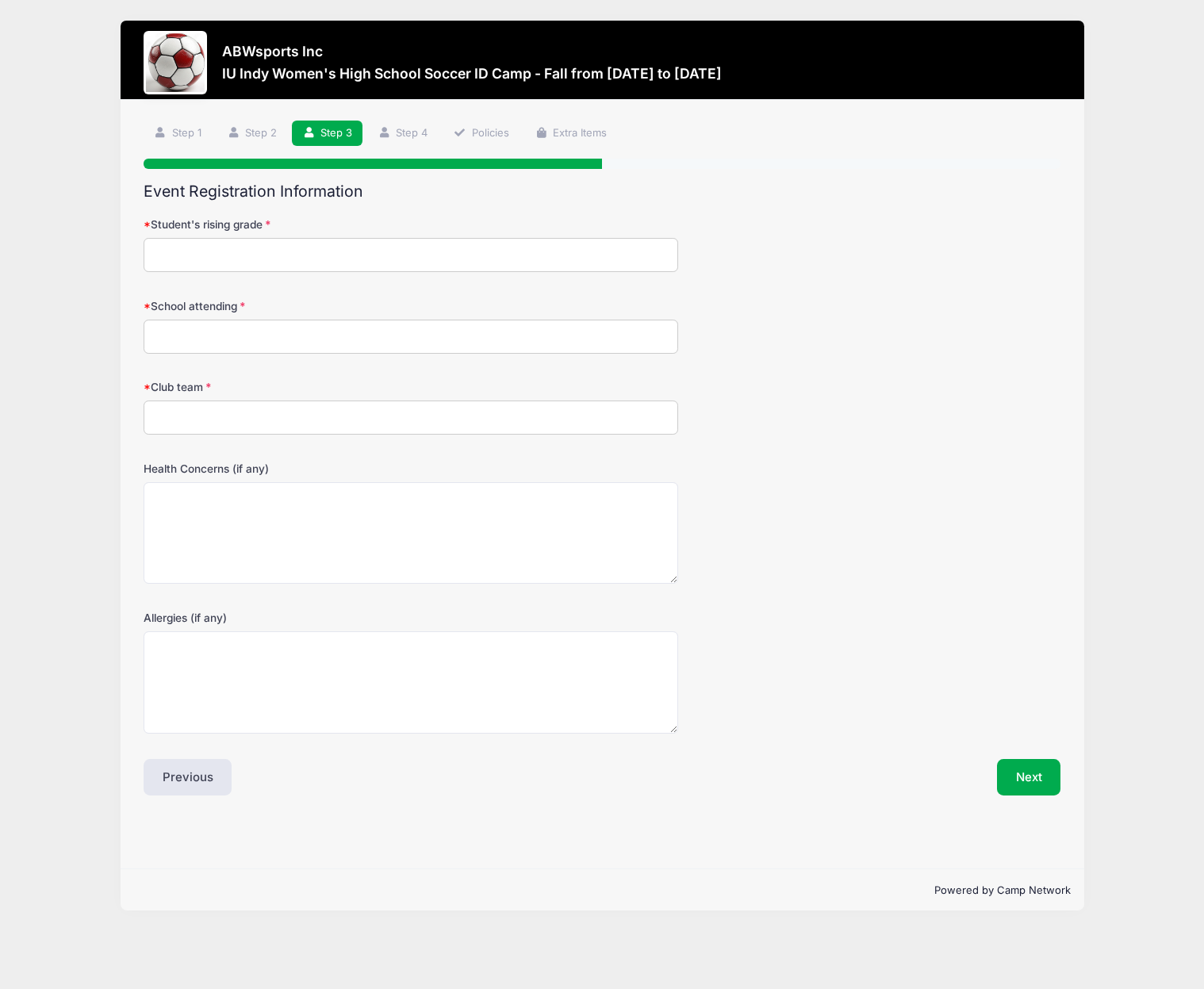
click at [175, 250] on input "Student's rising grade" at bounding box center [411, 255] width 536 height 34
type input "10"
type input "Penfield High School"
type input "RNY FC Girls Academy"
click at [1036, 779] on button "Next" at bounding box center [1029, 778] width 65 height 37
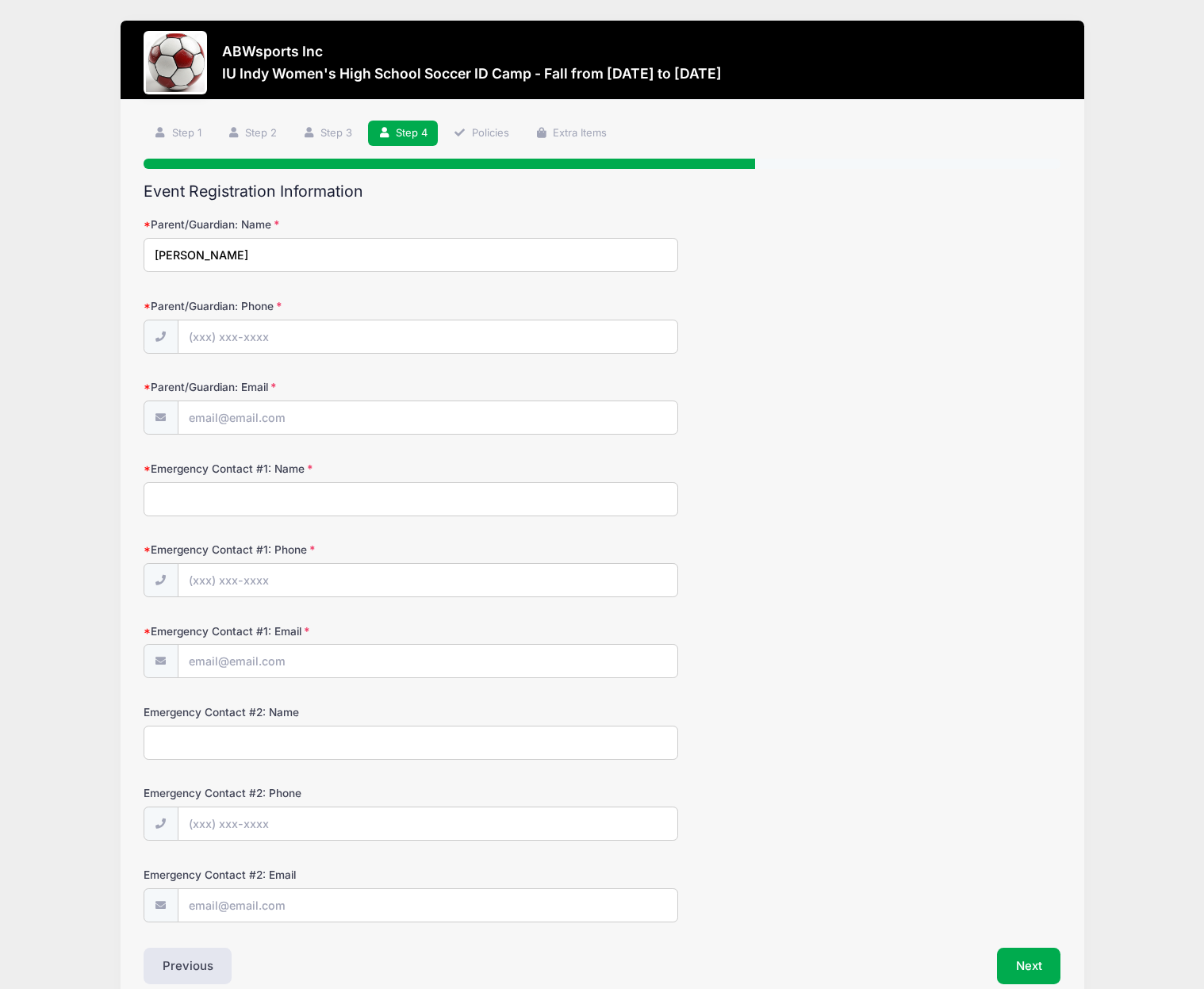
type input "Joseph Dimperio"
type input "(585) 500-8561"
type input "jdimperio@rochester.rr.com"
type input "Susan Dimperio"
type input "(585) 747-8642"
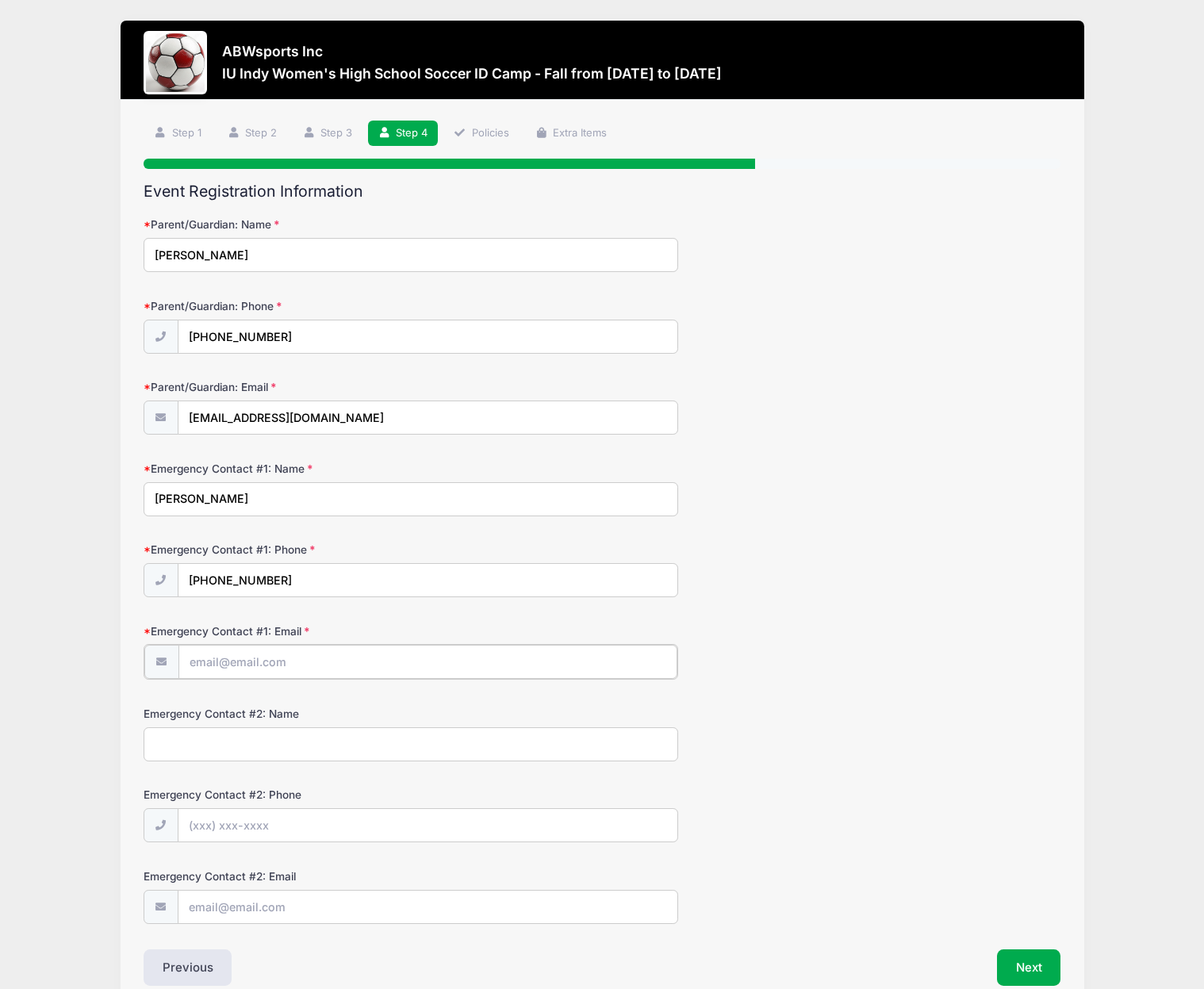
type input "susandambrosia@yahoo.com"
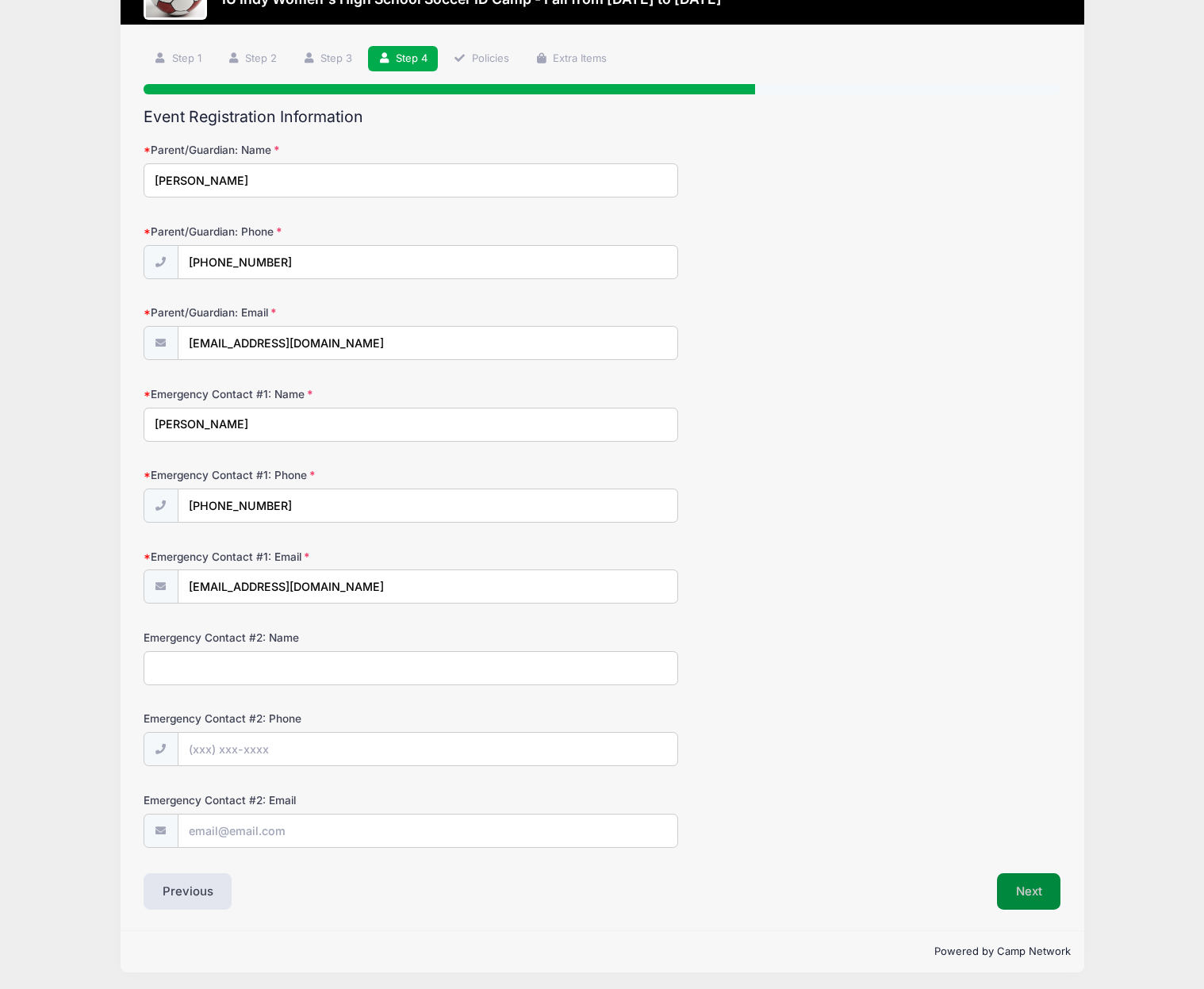
click at [1023, 879] on button "Next" at bounding box center [1029, 892] width 65 height 37
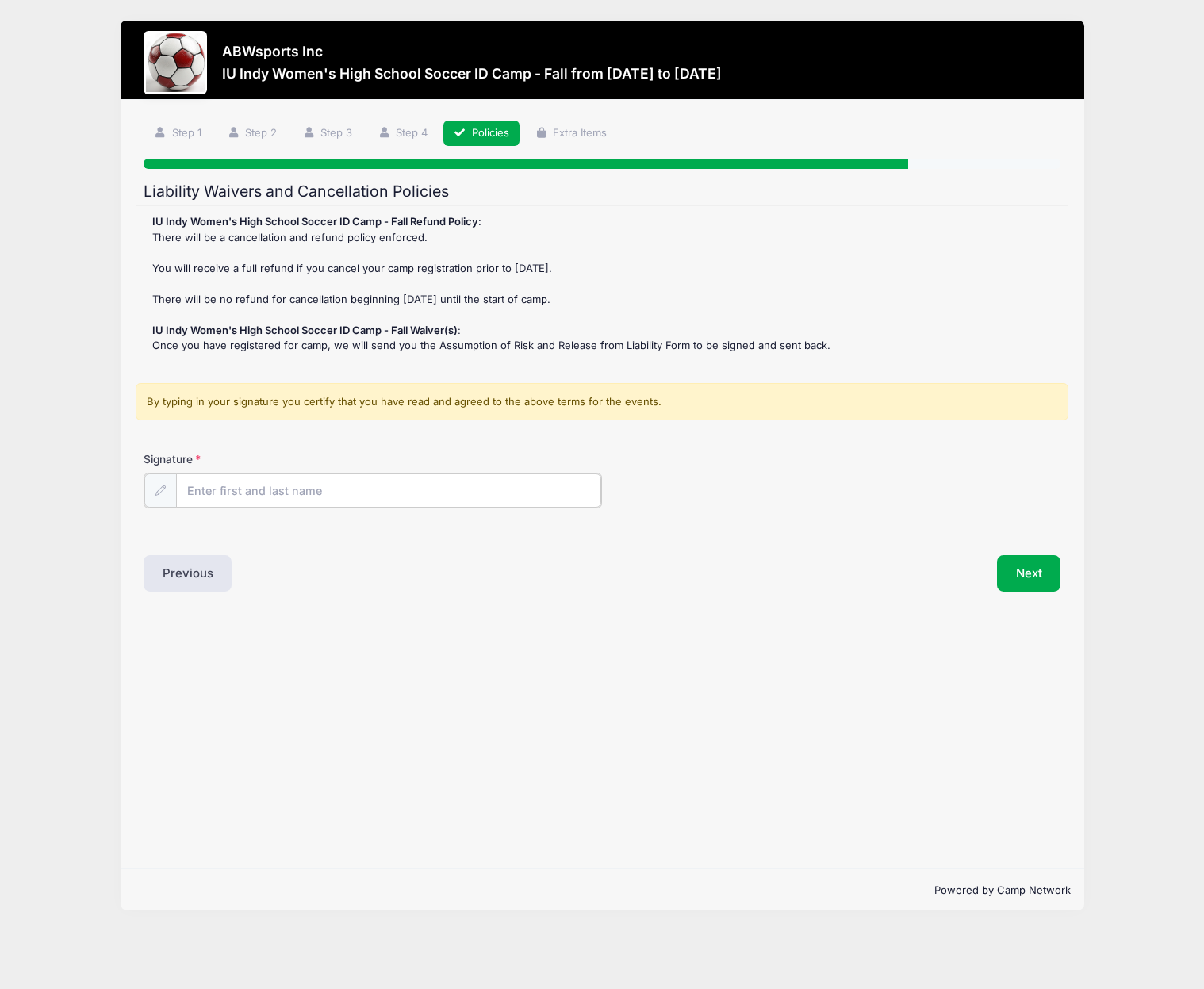
click at [227, 483] on input "Signature" at bounding box center [389, 490] width 425 height 34
type input "Joseph Dimperio"
click at [1032, 564] on button "Next" at bounding box center [1029, 572] width 65 height 37
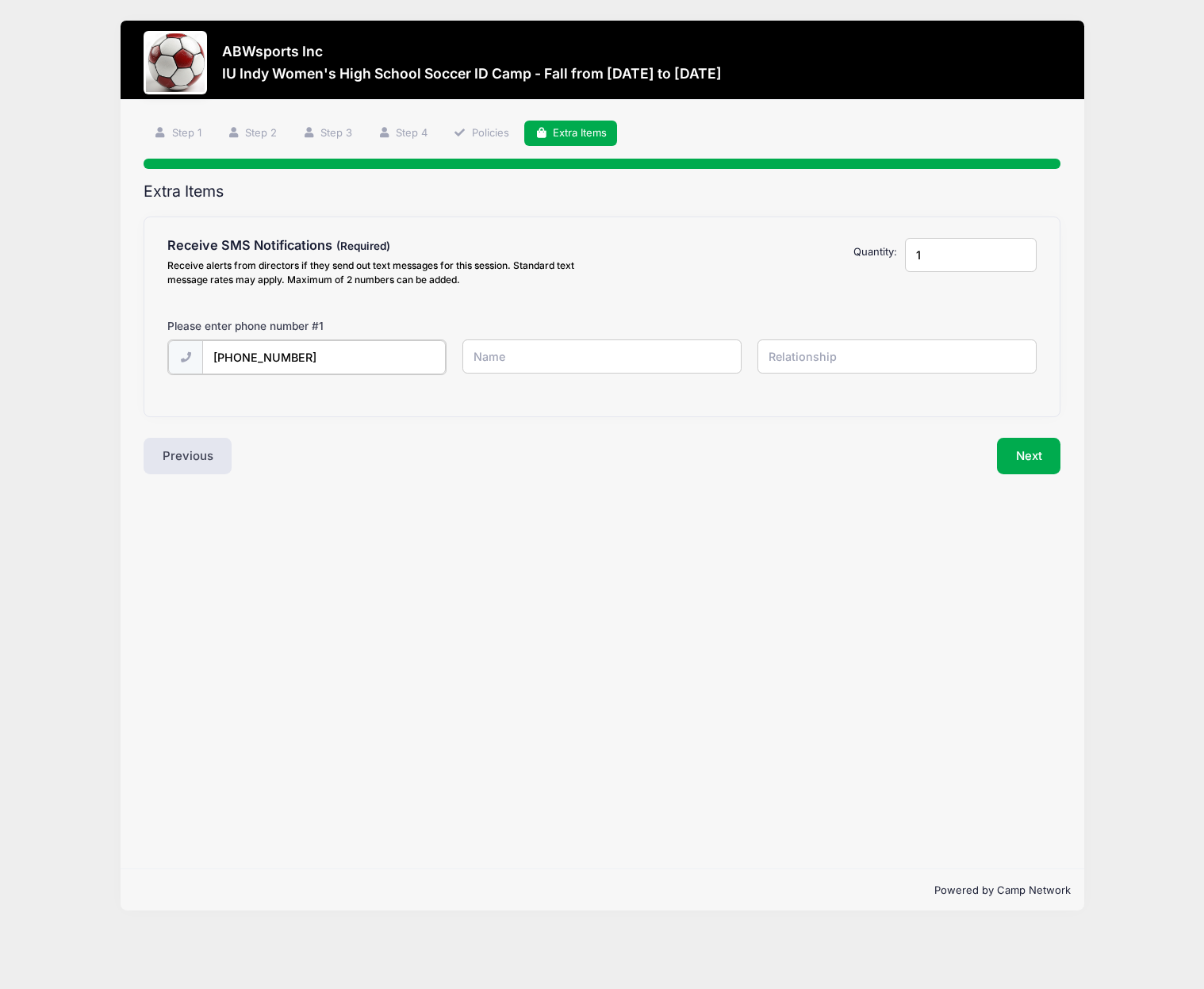
type input "(585) 500-8561"
type input "Joseph Dimperio"
type input "Dad"
click at [1025, 457] on button "Next" at bounding box center [1029, 454] width 65 height 37
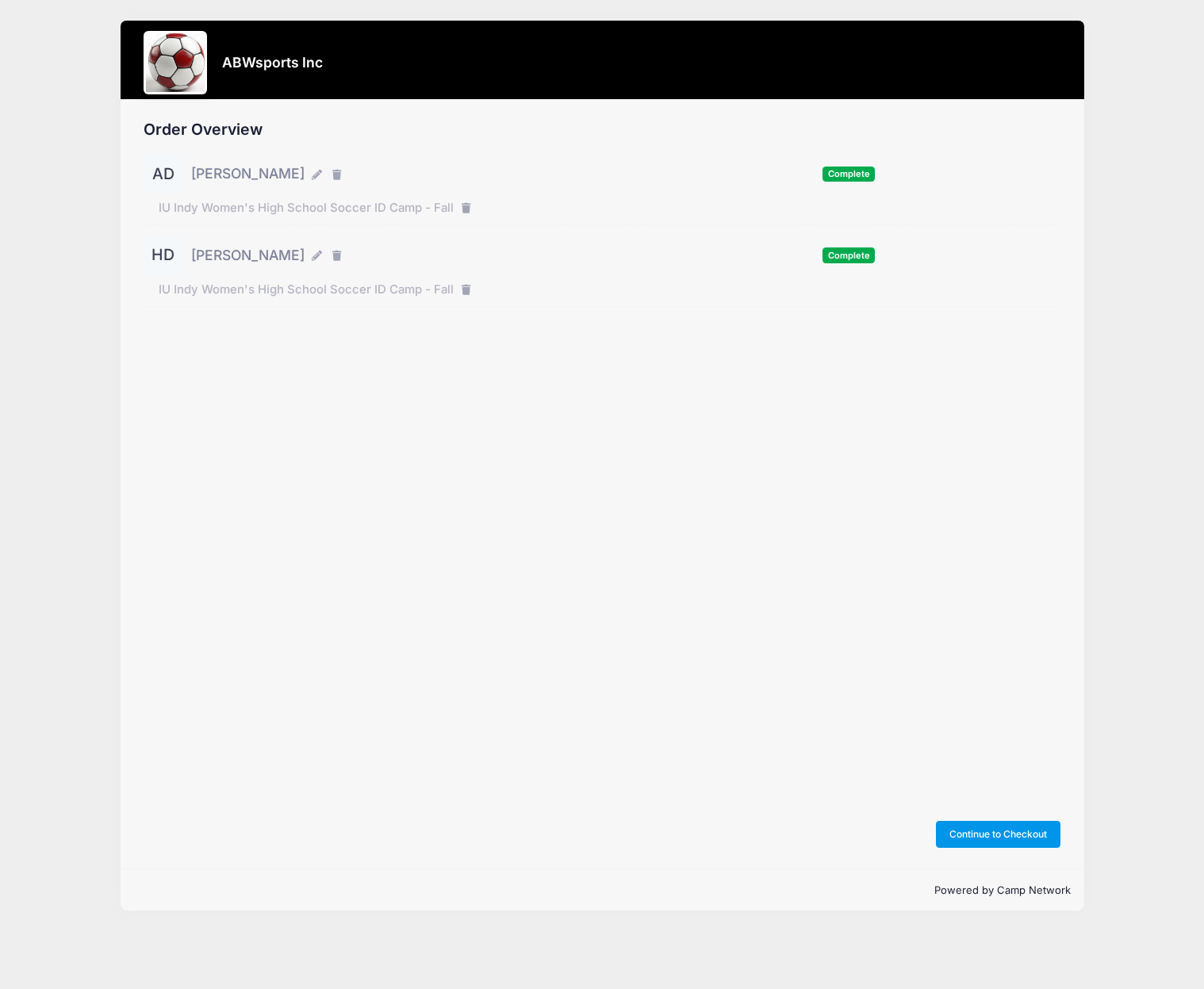
click at [979, 828] on button "Continue to Checkout" at bounding box center [998, 834] width 126 height 27
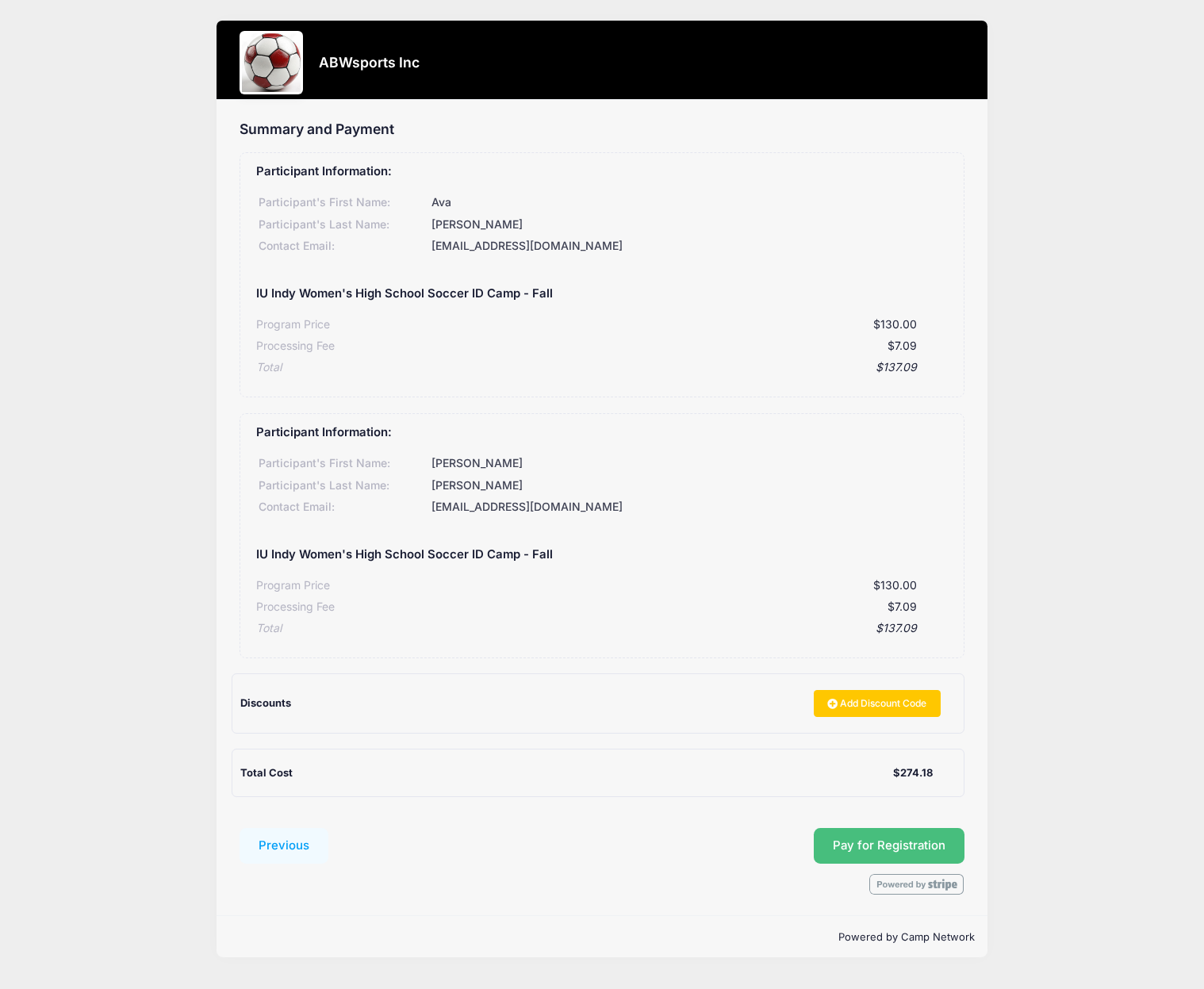
click at [850, 832] on button "Pay for Registration" at bounding box center [888, 847] width 150 height 37
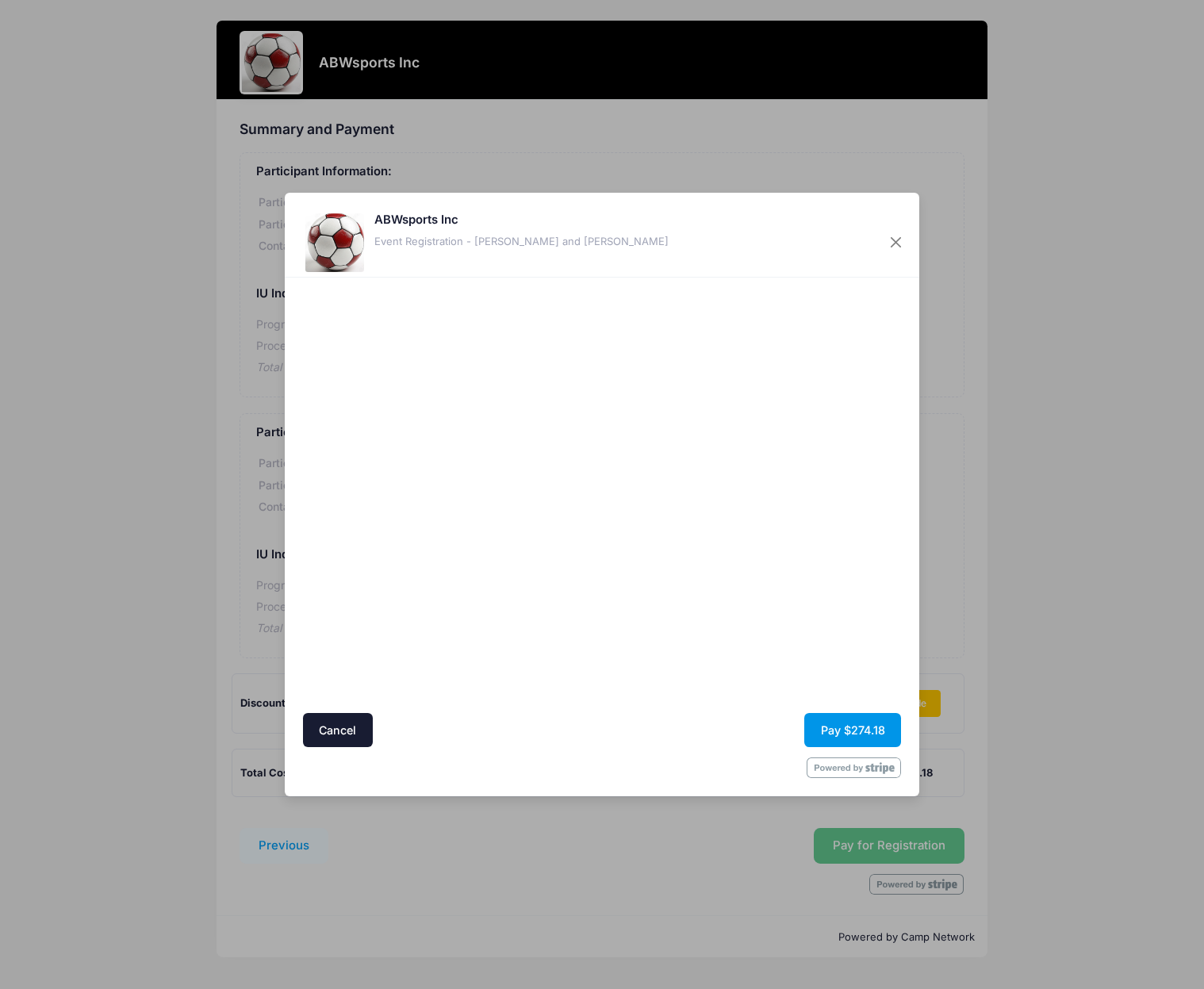
click at [836, 725] on button "Pay $274.18" at bounding box center [852, 730] width 97 height 34
